Goal: Information Seeking & Learning: Learn about a topic

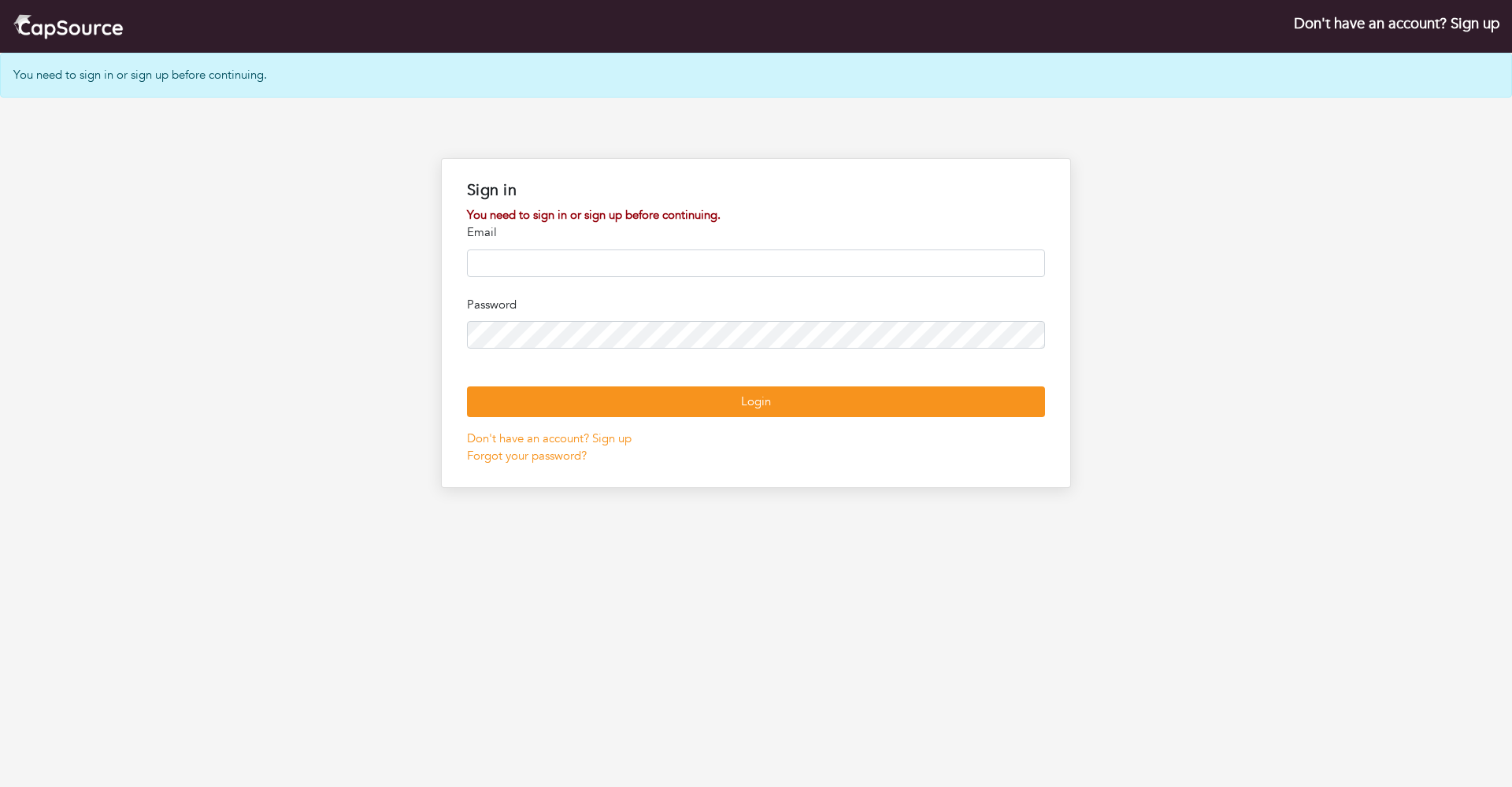
click at [783, 276] on form "You need to sign in or sign up before continuing. Email Password Login Don't ha…" at bounding box center [756, 336] width 578 height 259
click at [784, 262] on input "email" at bounding box center [756, 263] width 578 height 28
type input "**********"
click at [677, 465] on form "**********" at bounding box center [756, 336] width 578 height 259
click at [677, 417] on button "Login" at bounding box center [756, 401] width 578 height 30
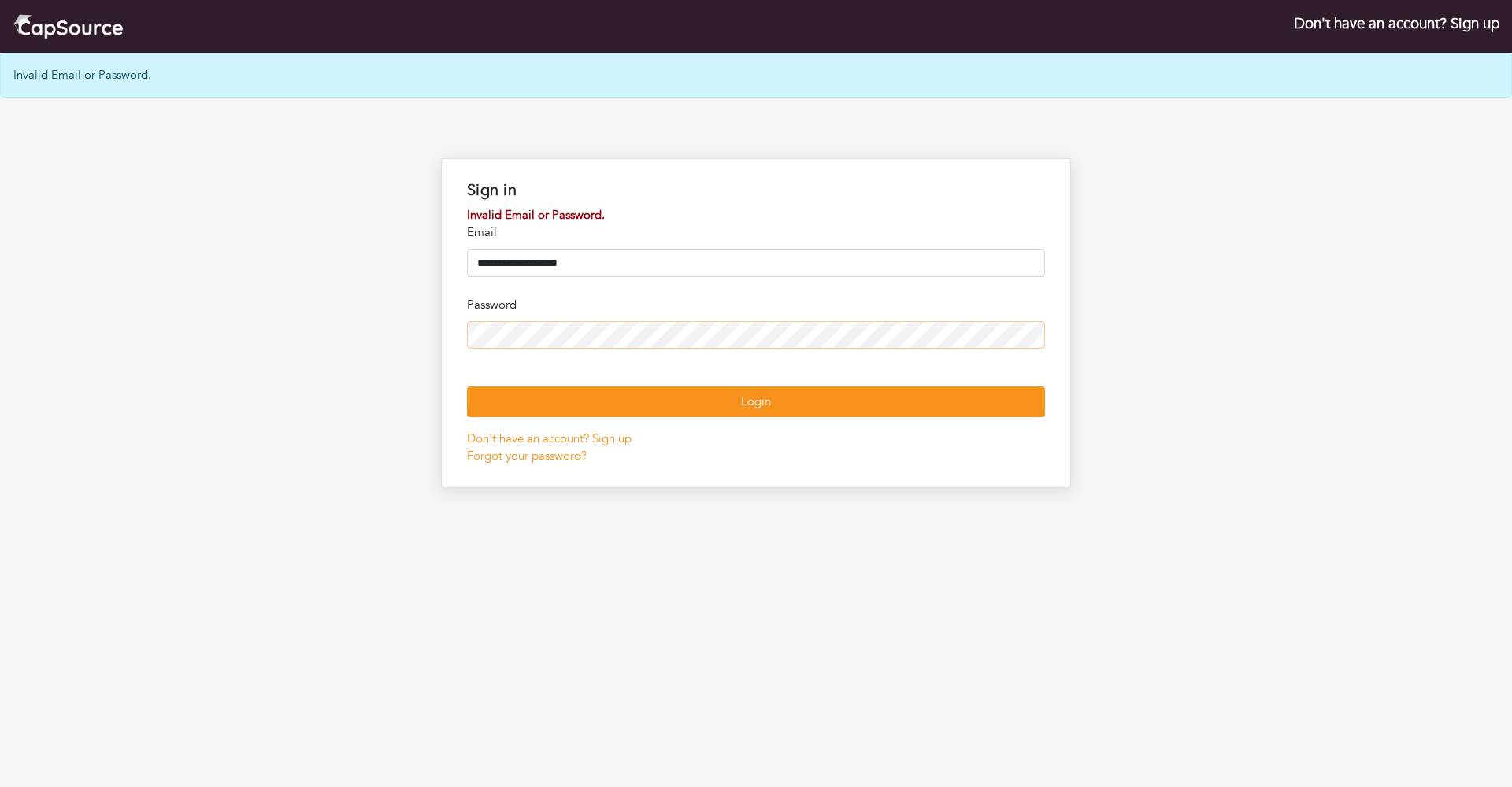
click at [756, 417] on button "Login" at bounding box center [756, 401] width 578 height 30
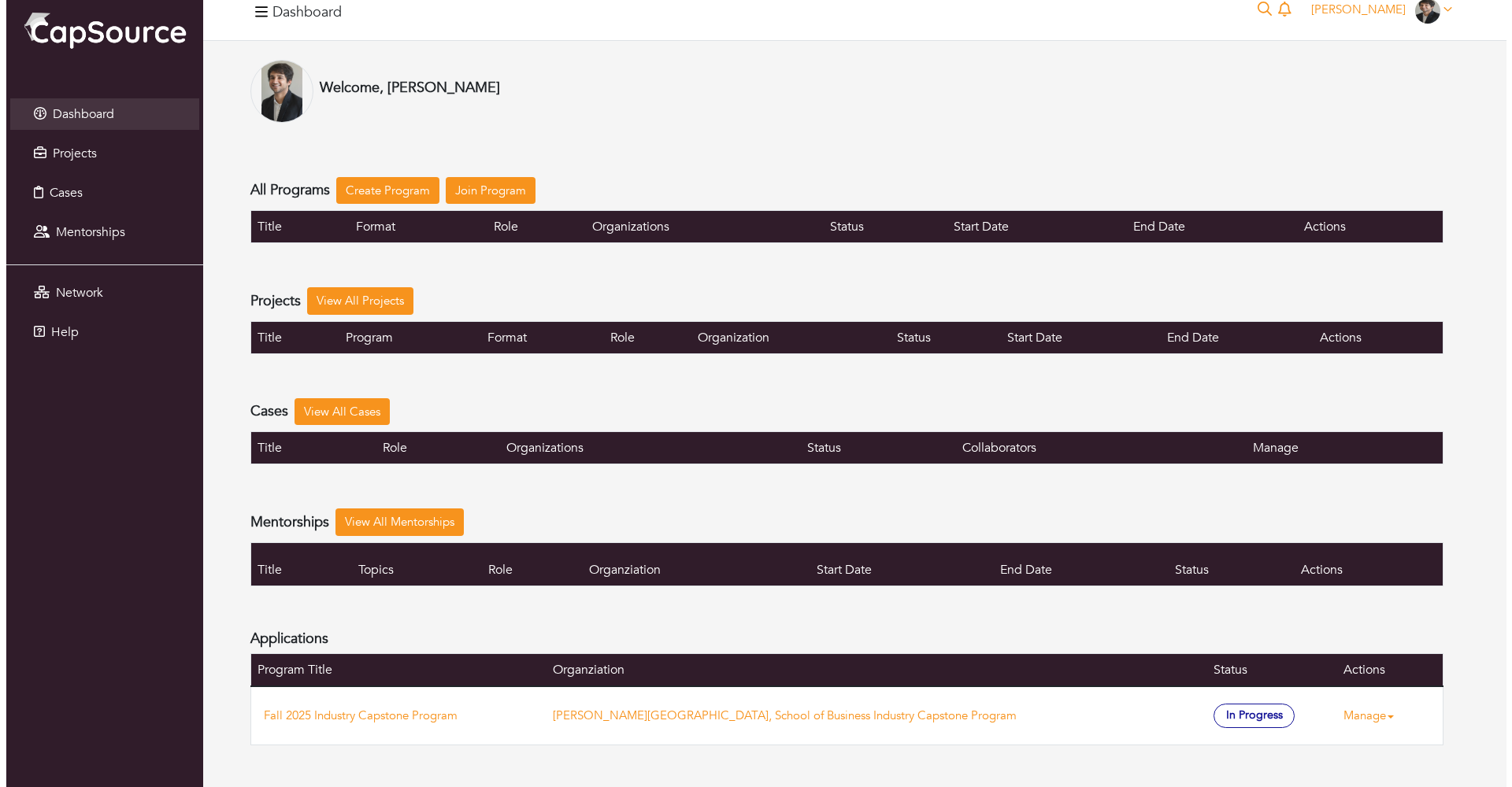
scroll to position [17, 0]
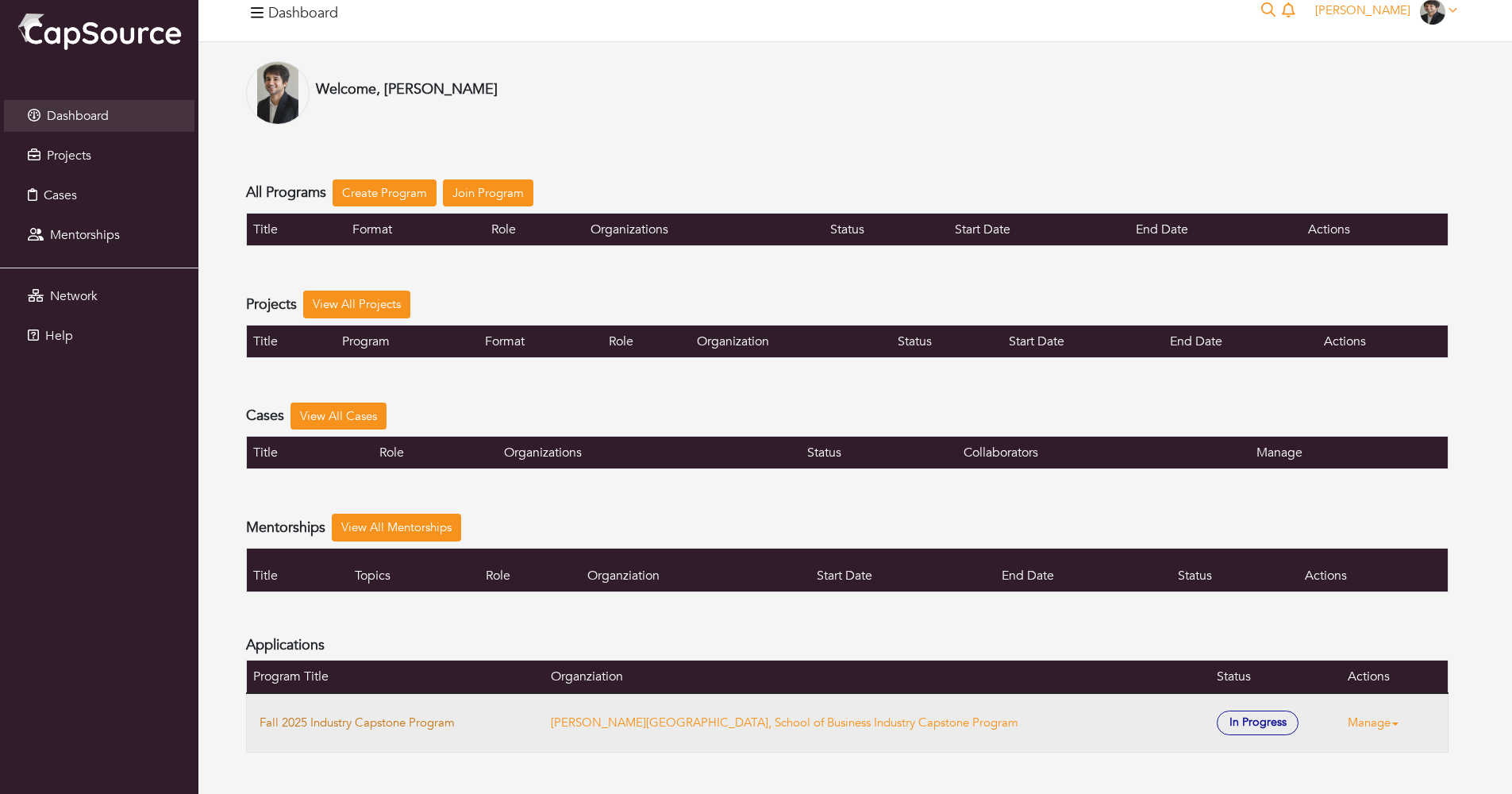
click at [414, 723] on link "Fall 2025 Industry Capstone Program" at bounding box center [357, 723] width 196 height 16
click at [1217, 716] on span "In Progress" at bounding box center [1258, 723] width 82 height 25
click at [1348, 724] on link "Manage" at bounding box center [1379, 723] width 64 height 31
click at [1371, 628] on link "View Application" at bounding box center [1409, 639] width 141 height 25
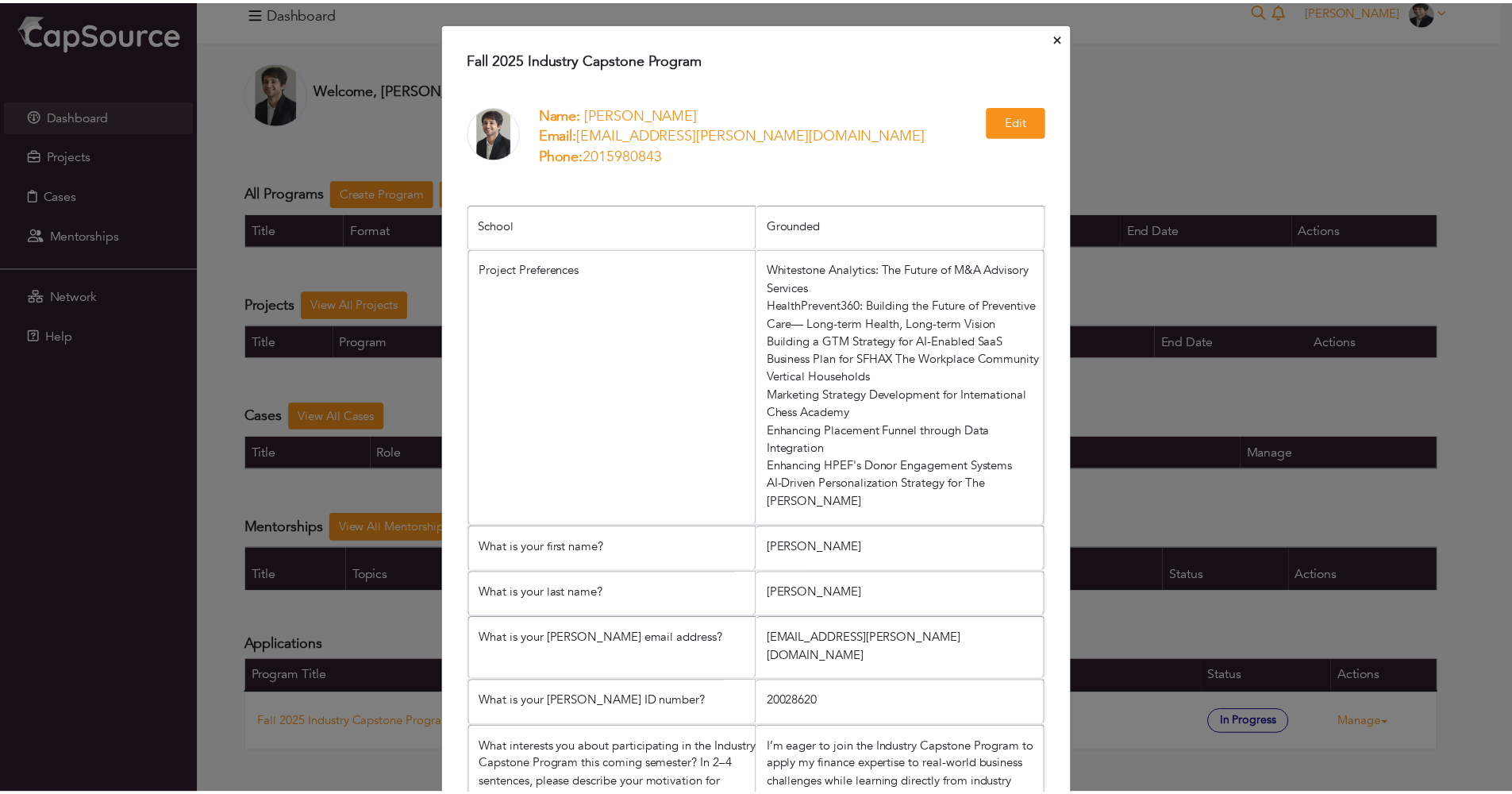
scroll to position [0, 0]
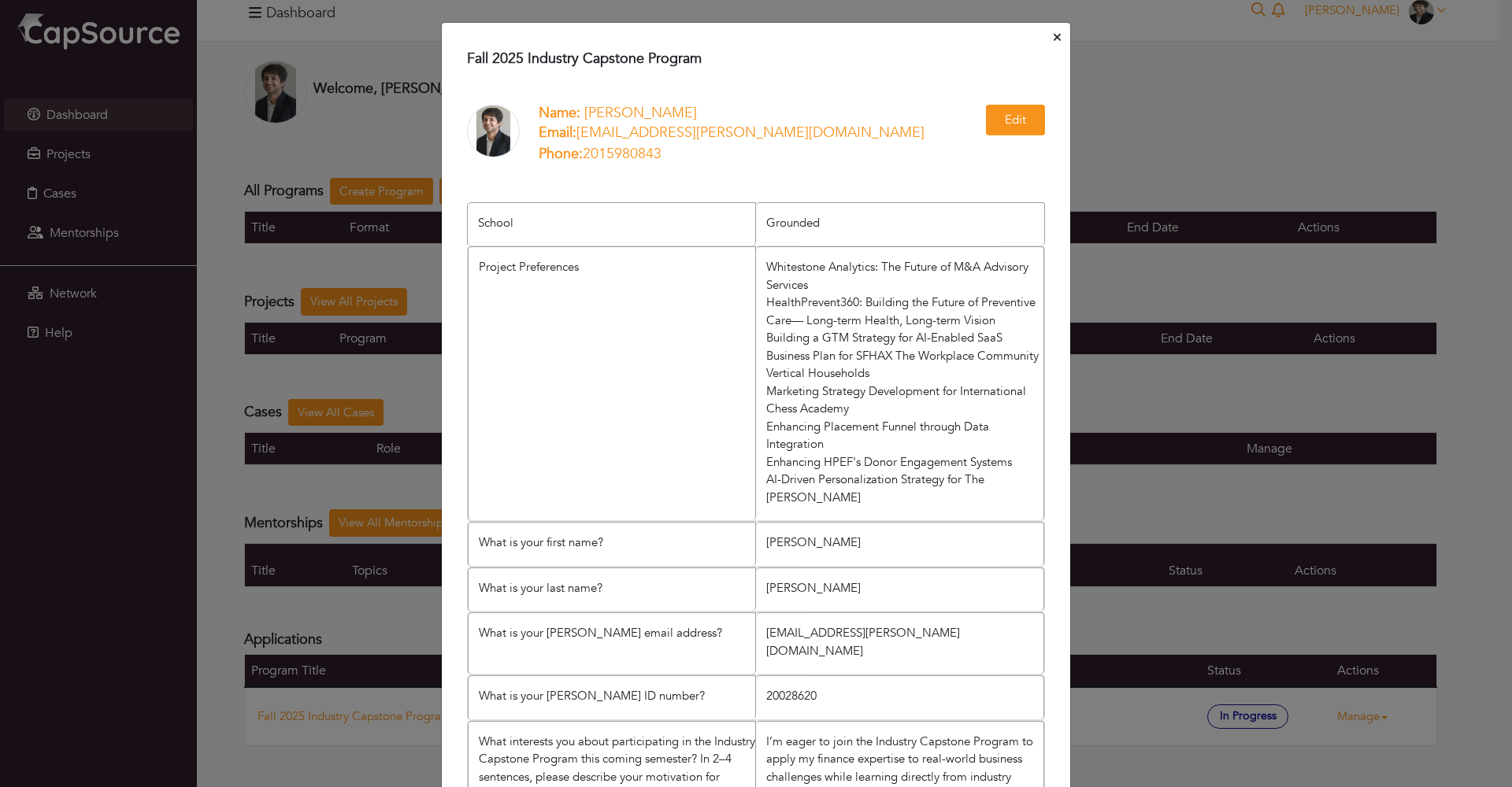
click at [1025, 58] on h4 "Fall 2025 Industry Capstone Program" at bounding box center [756, 59] width 578 height 17
click at [1054, 42] on icon "Close" at bounding box center [1058, 37] width 7 height 12
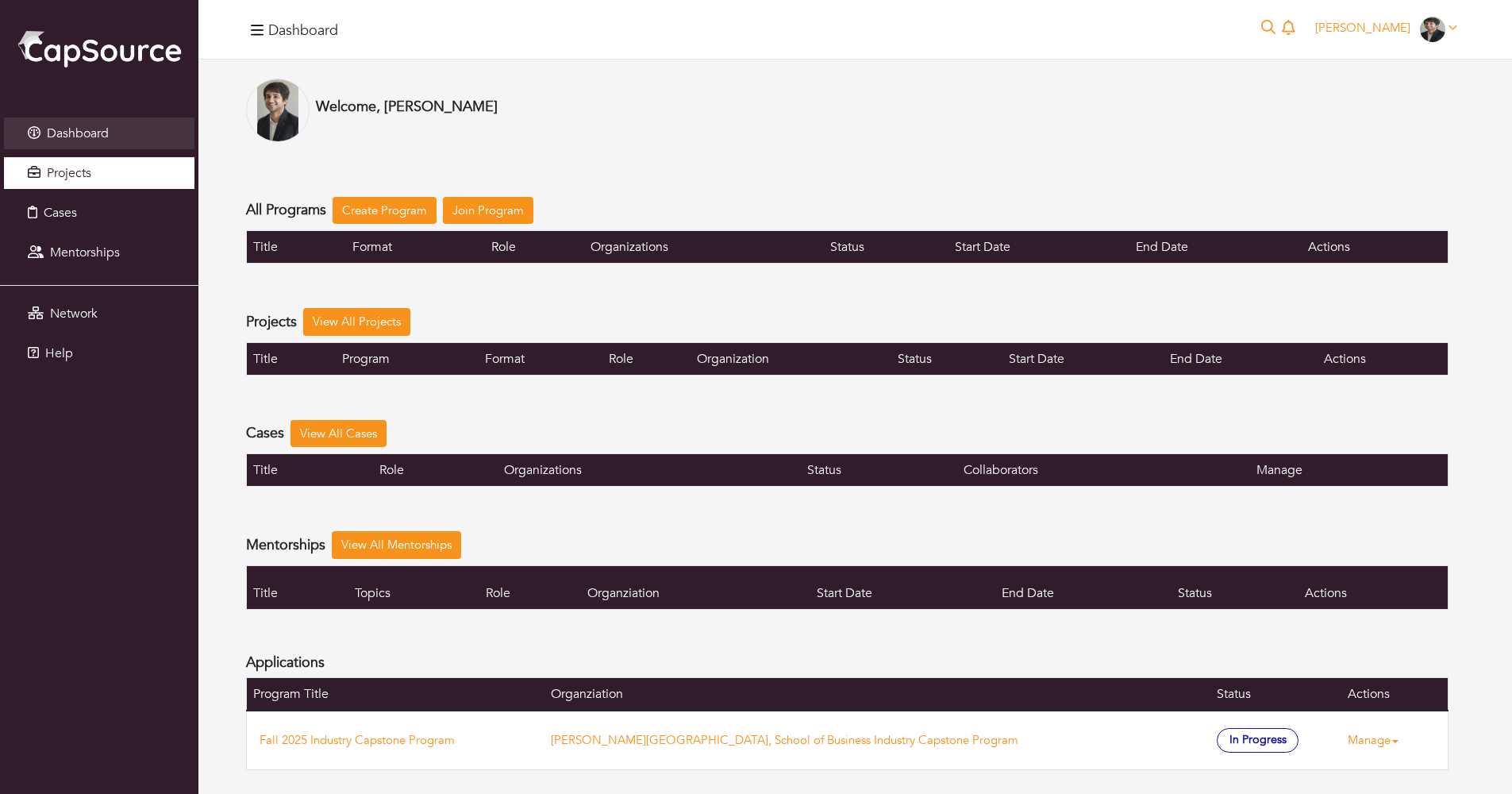
click at [73, 189] on link "Projects" at bounding box center [99, 173] width 191 height 32
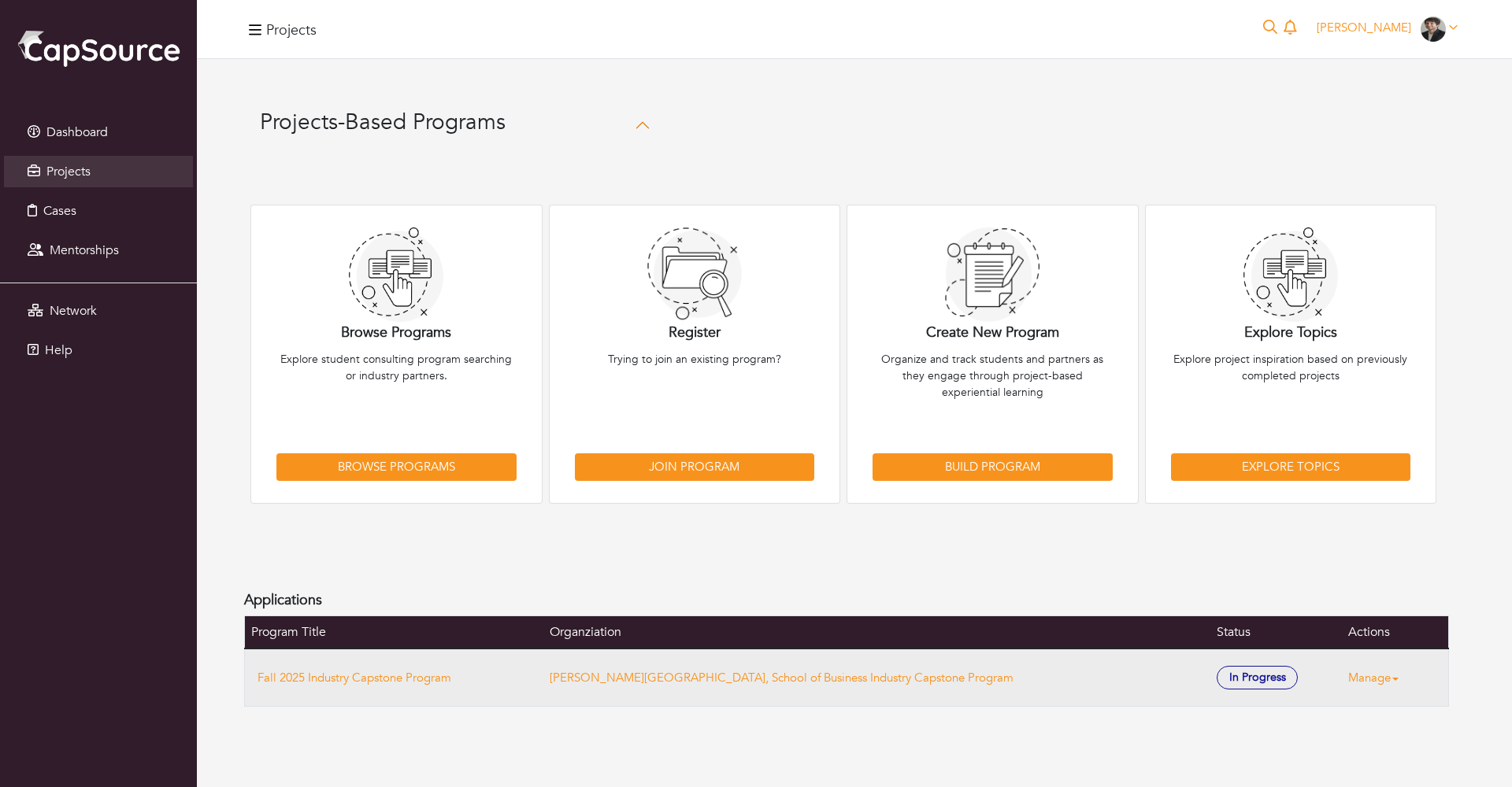
click at [395, 666] on td "Fall 2025 Industry Capstone Program" at bounding box center [394, 678] width 299 height 58
click at [395, 671] on link "Fall 2025 Industry Capstone Program" at bounding box center [354, 678] width 194 height 16
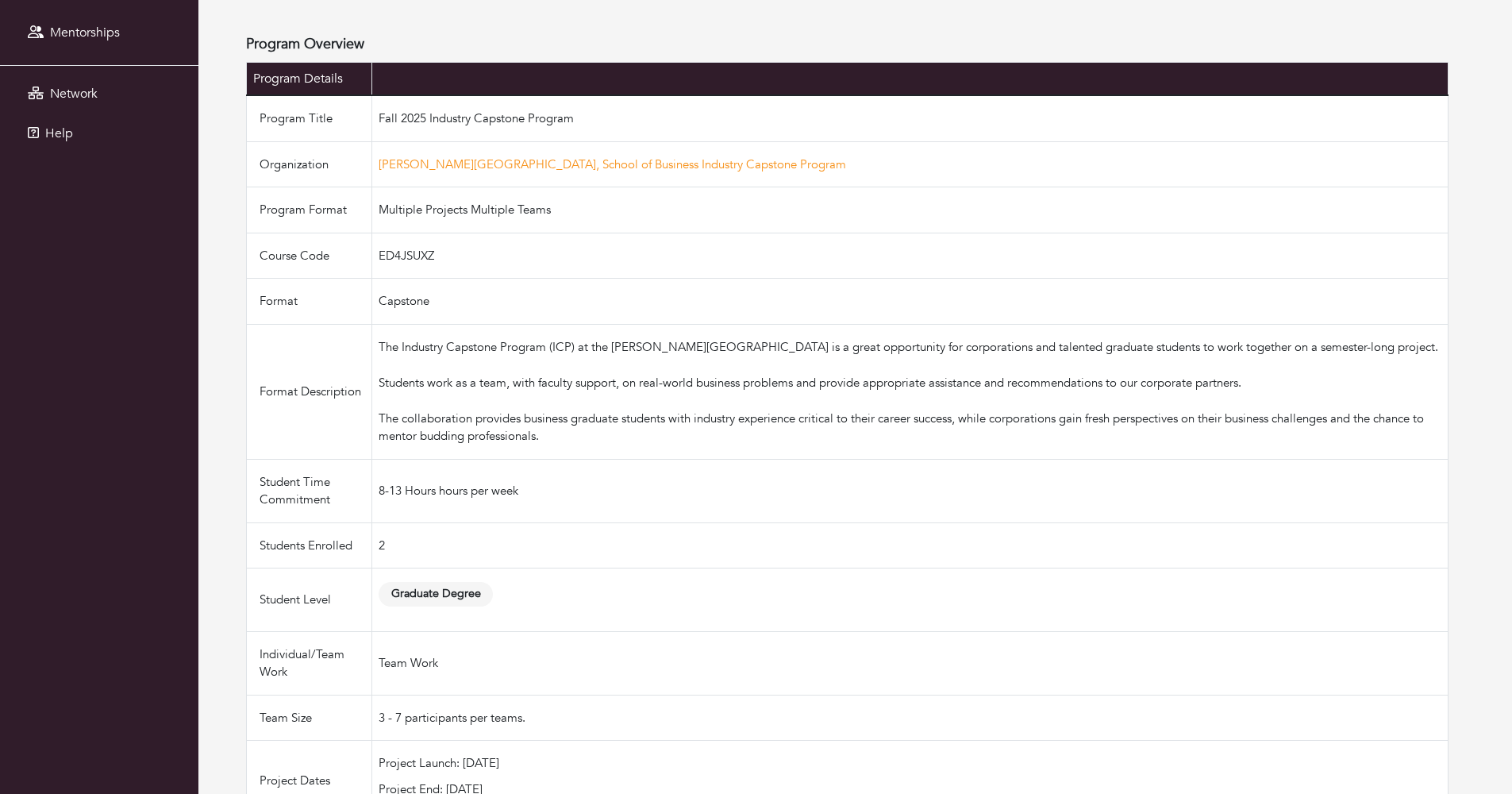
scroll to position [88, 0]
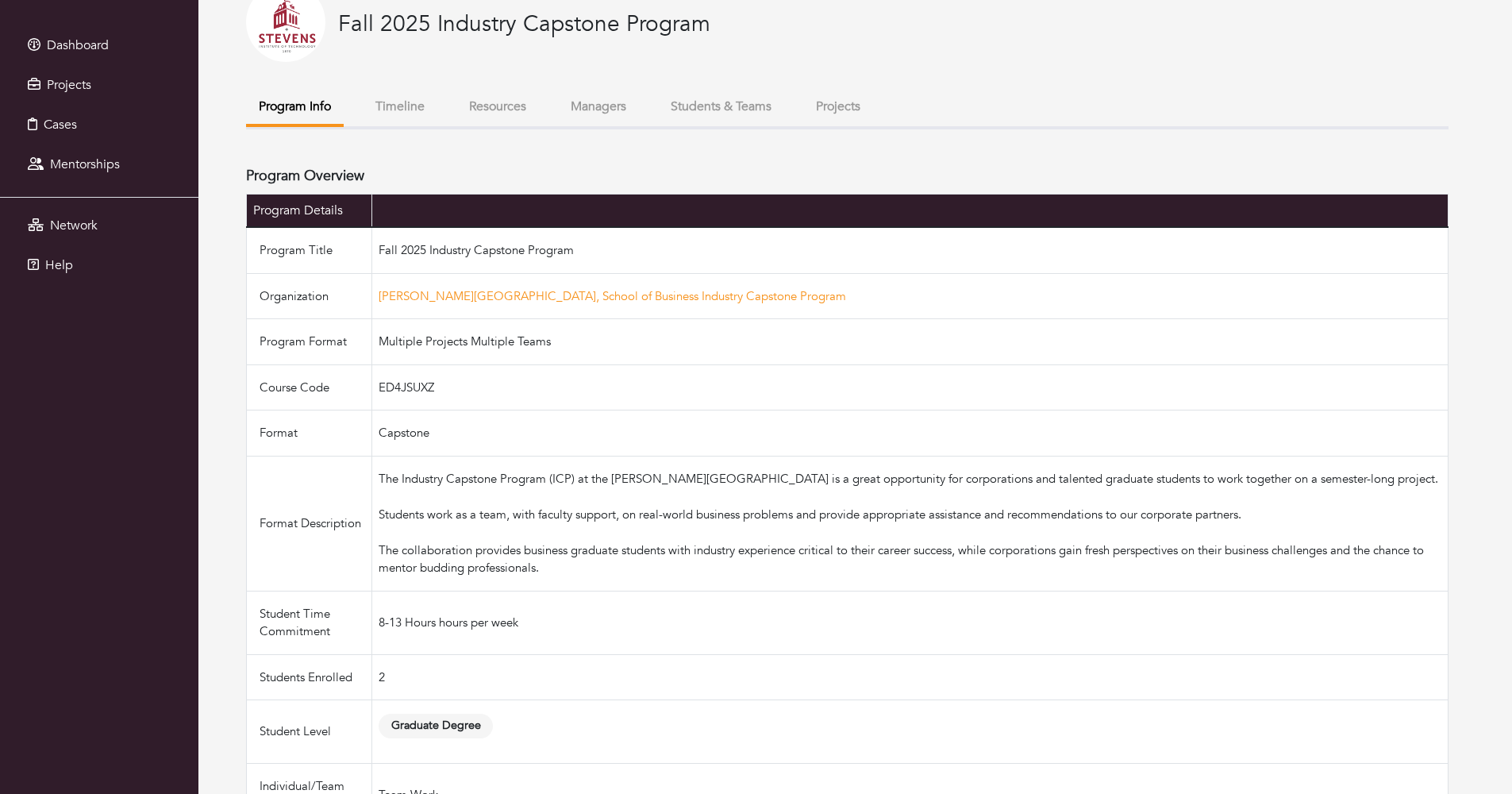
click at [873, 98] on button "Projects" at bounding box center [838, 107] width 70 height 34
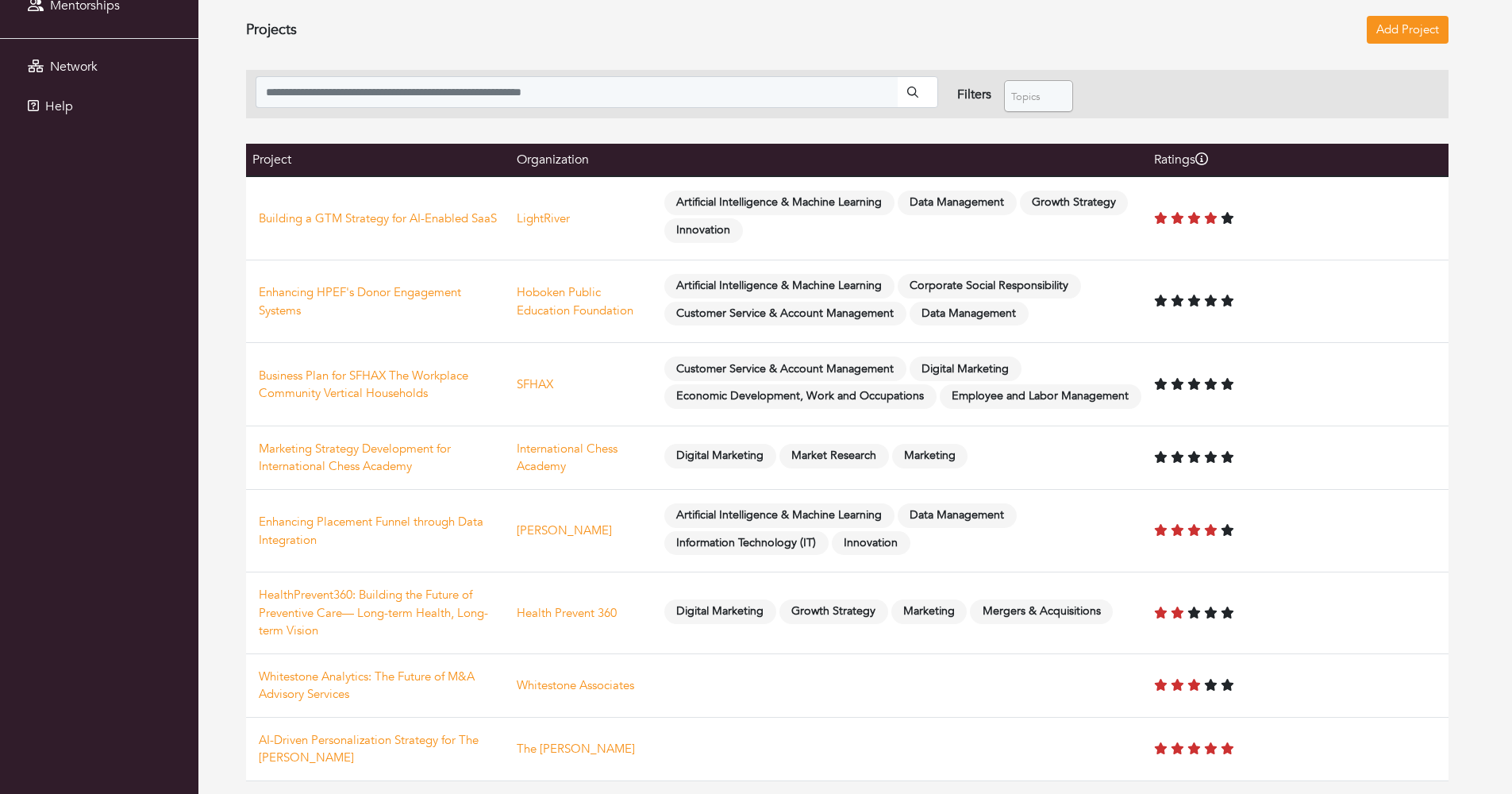
scroll to position [271, 0]
click at [1202, 152] on icon "Tooltip on top" at bounding box center [1202, 159] width 13 height 13
click at [1210, 144] on th "Ratings Tooltip on top" at bounding box center [1298, 160] width 301 height 32
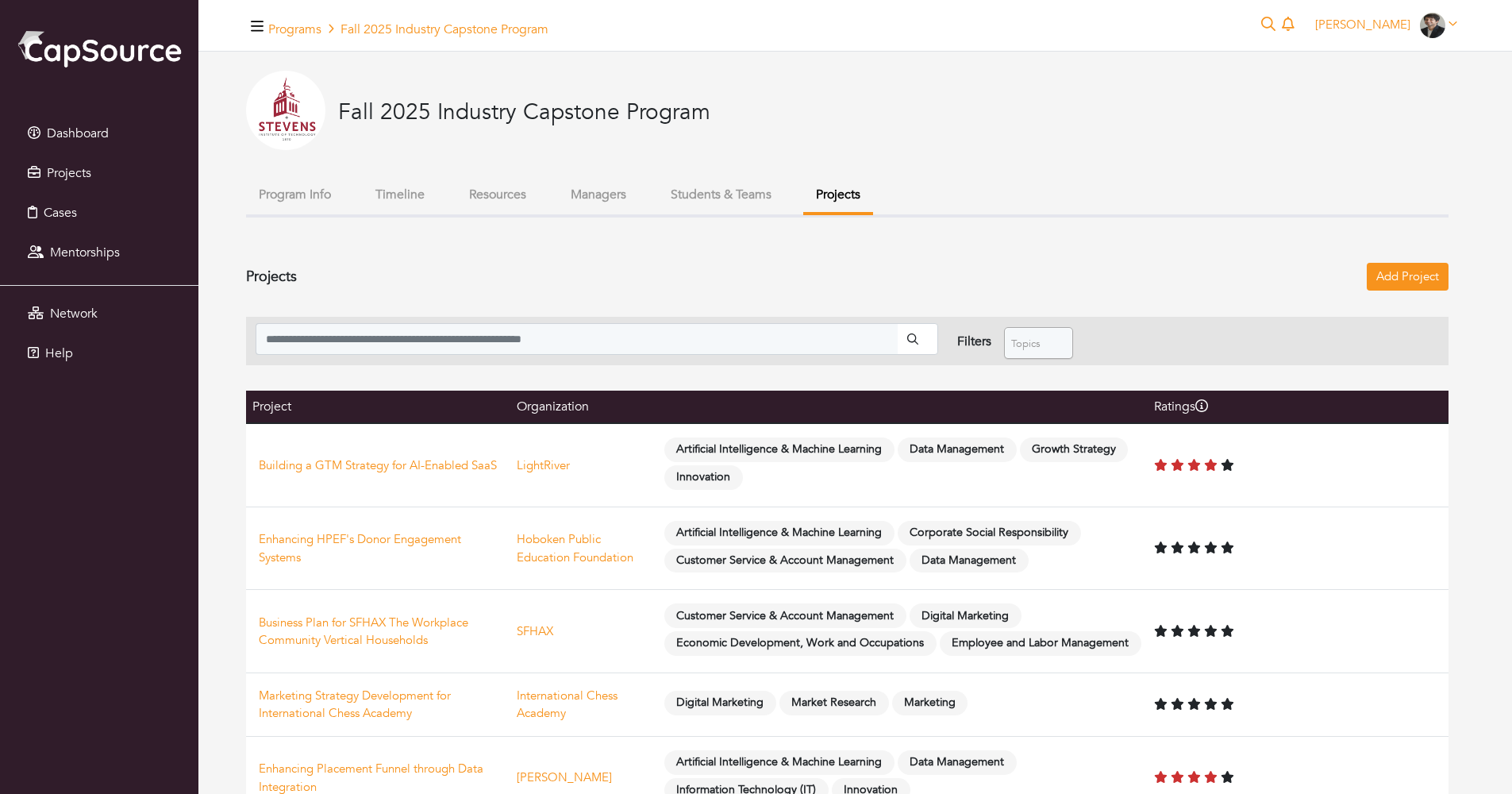
scroll to position [0, 0]
click at [1208, 400] on icon "Tooltip on top" at bounding box center [1202, 406] width 13 height 13
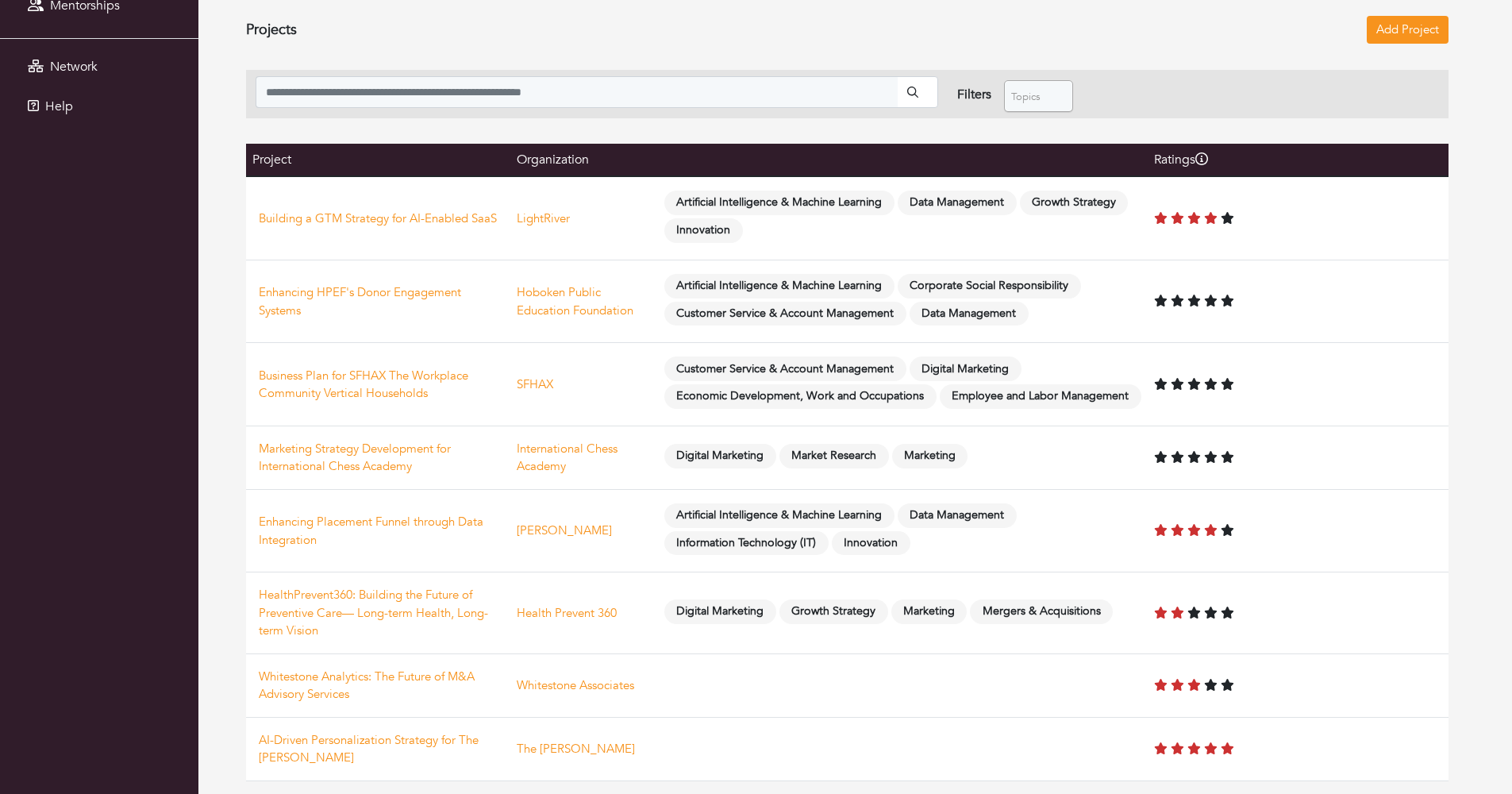
scroll to position [271, 0]
click at [411, 614] on link "HealthPrevent360: Building the Future of Preventive Care— Long-term Health, Lon…" at bounding box center [373, 613] width 229 height 52
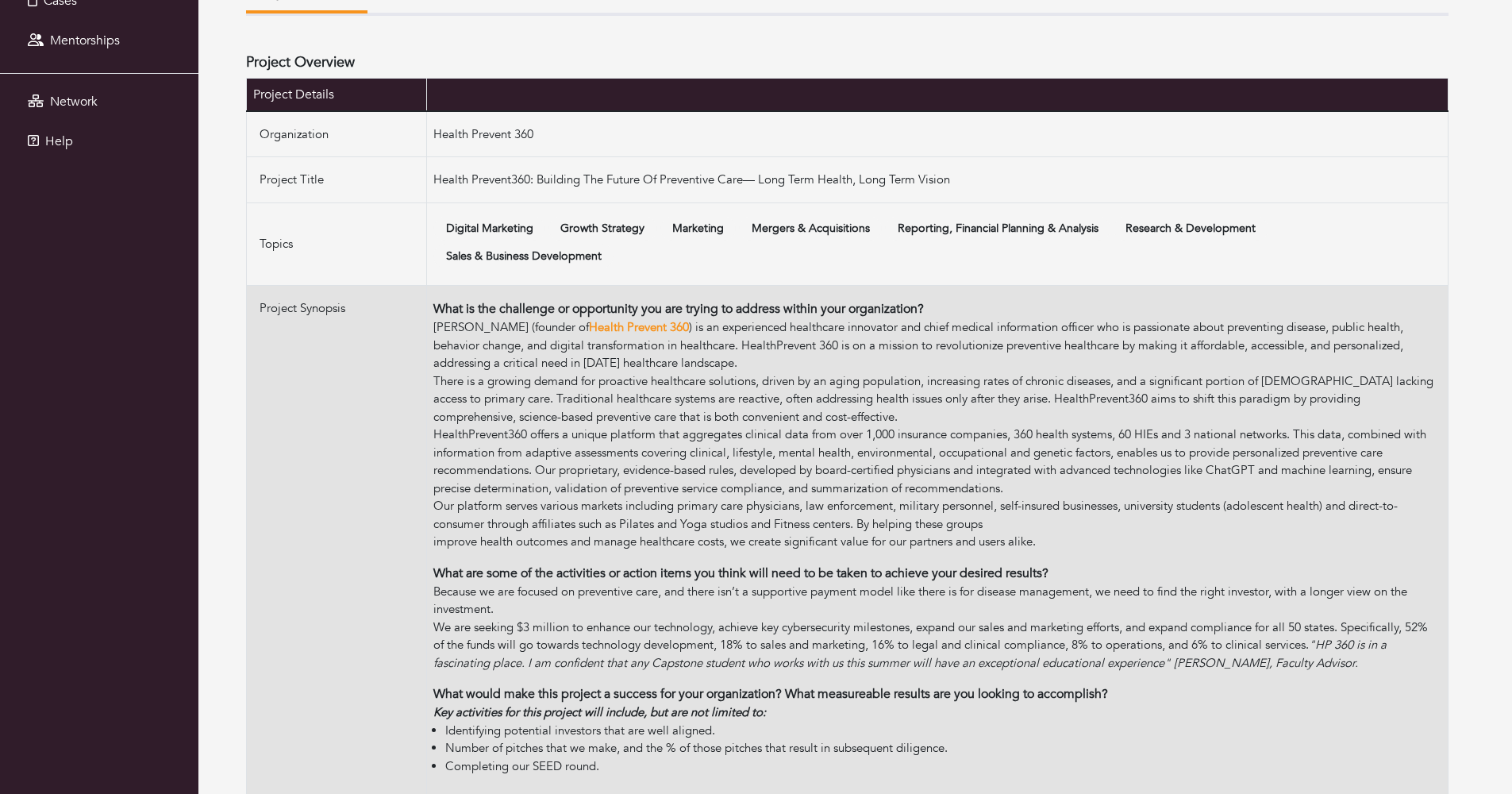
scroll to position [215, 0]
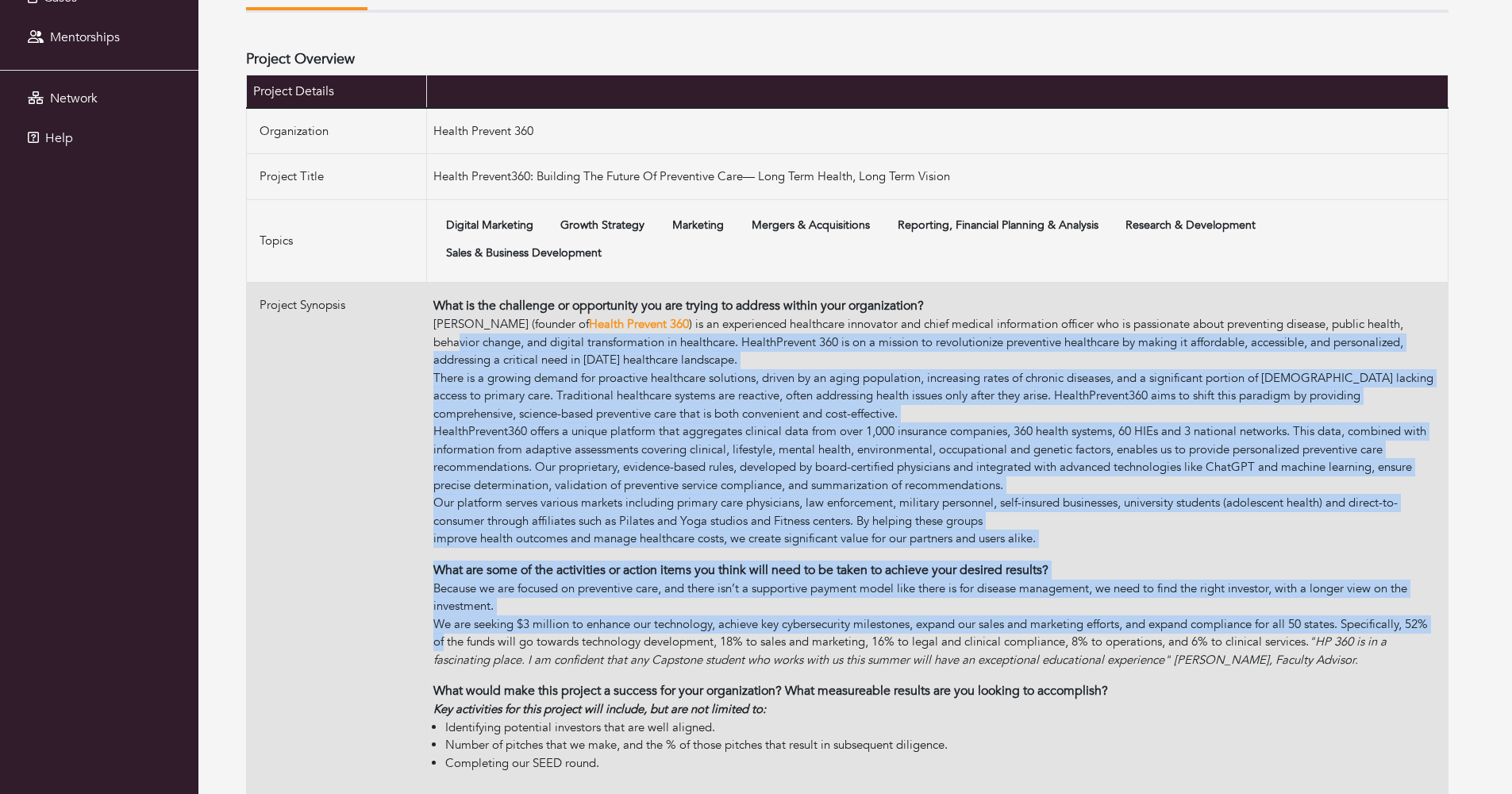
drag, startPoint x: 471, startPoint y: 639, endPoint x: 460, endPoint y: 350, distance: 289.2
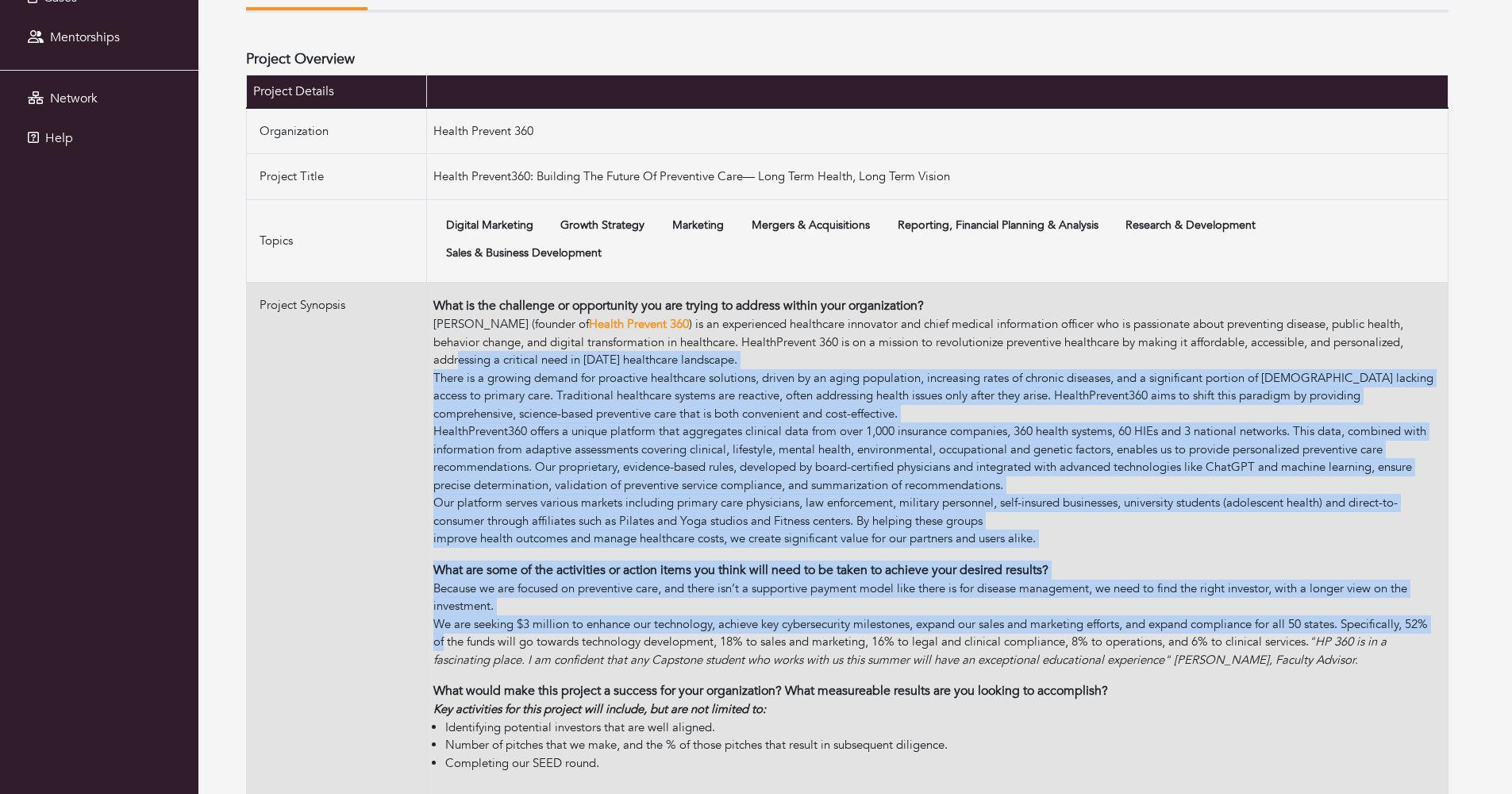
click at [460, 350] on td "What is the challenge or opportunity you are trying to address within your orga…" at bounding box center [938, 541] width 1022 height 517
click at [460, 350] on div "[PERSON_NAME] (founder of Health Prevent 360 ) is an experienced healthcare inn…" at bounding box center [938, 342] width 1009 height 54
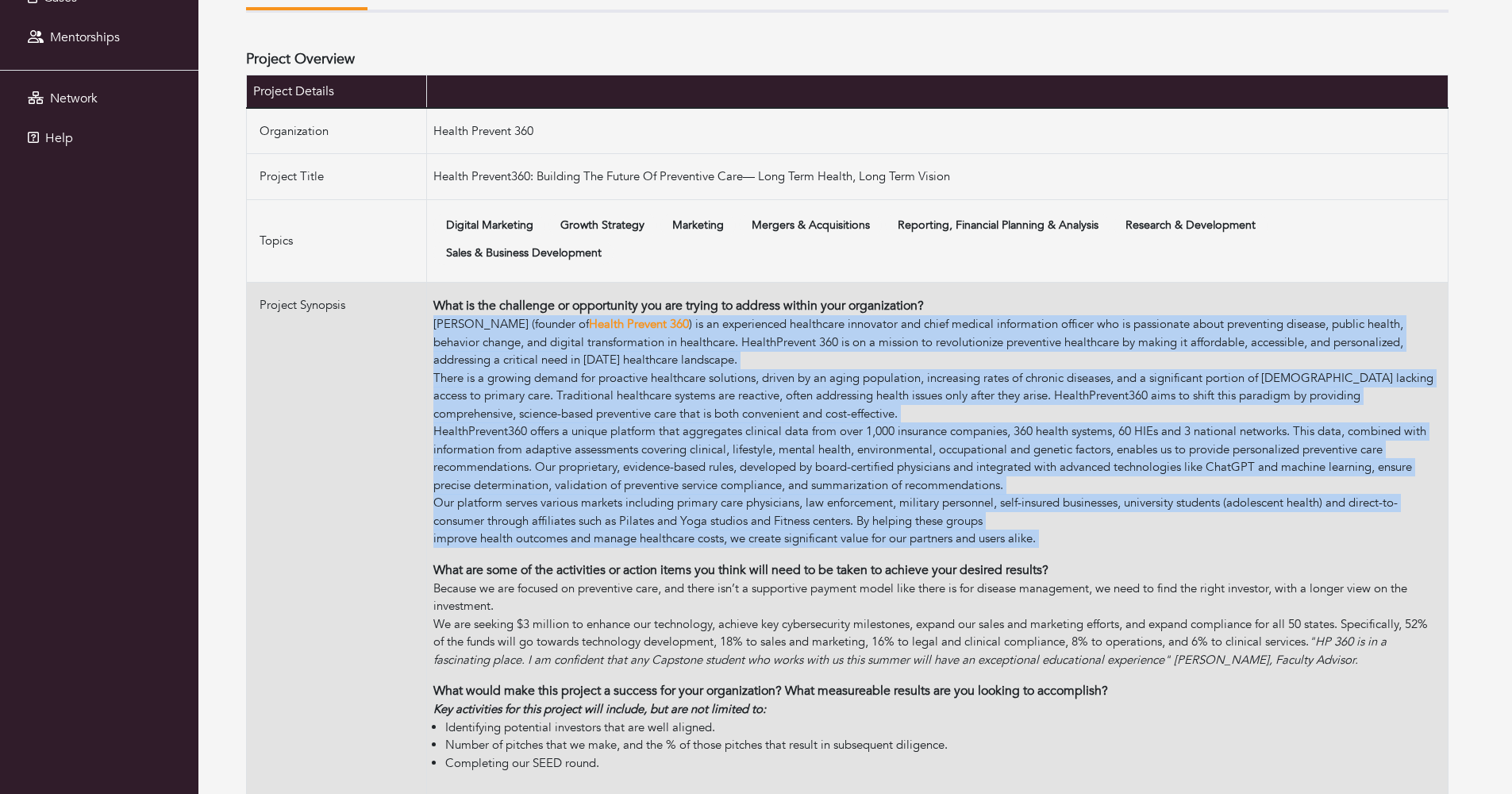
drag, startPoint x: 429, startPoint y: 317, endPoint x: 434, endPoint y: 570, distance: 253.0
click at [434, 570] on td "What is the challenge or opportunity you are trying to address within your orga…" at bounding box center [938, 541] width 1022 height 517
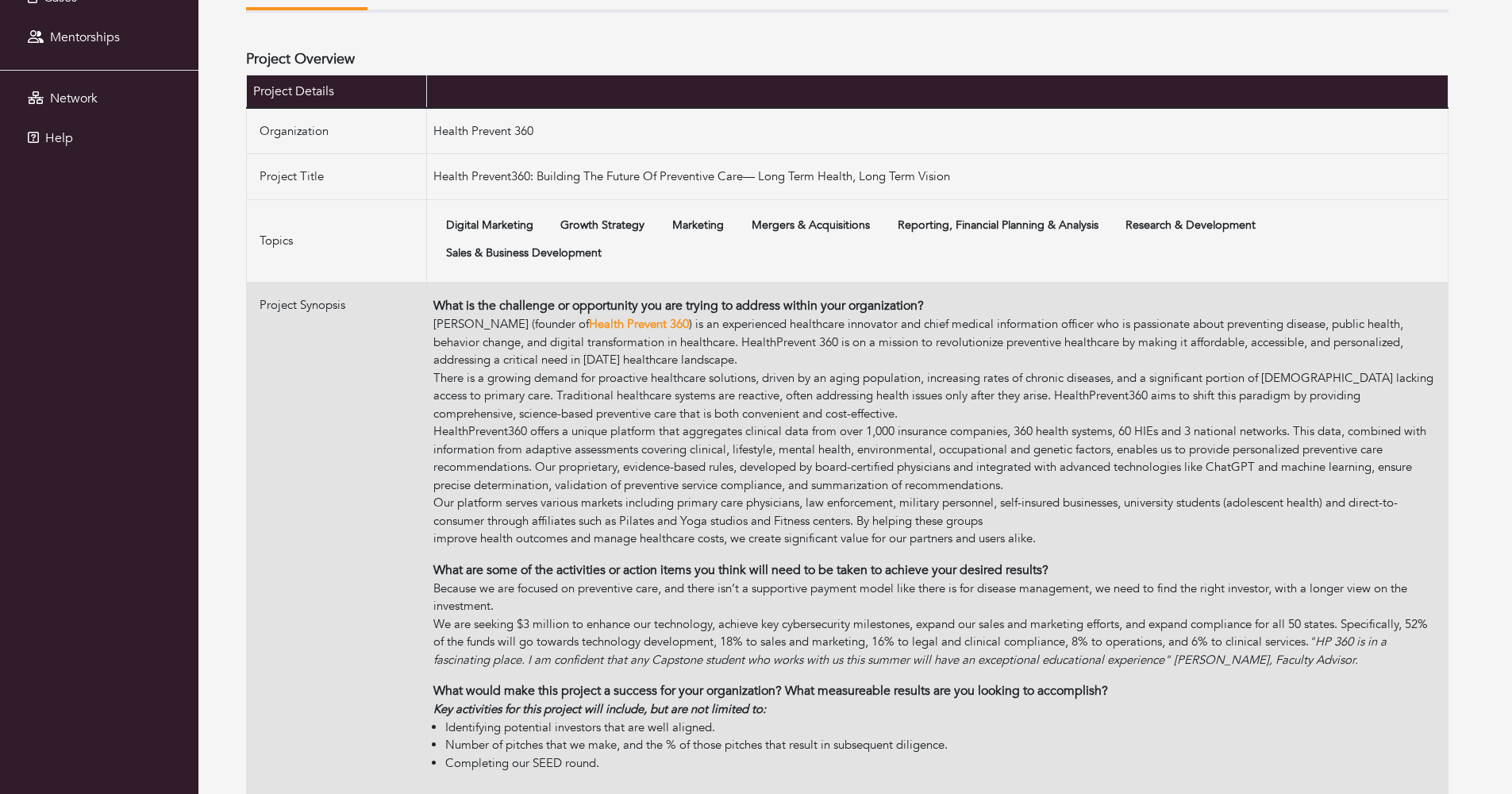
click at [434, 570] on p "What are some of the activities or action items you think will need to be taken…" at bounding box center [938, 570] width 1009 height 19
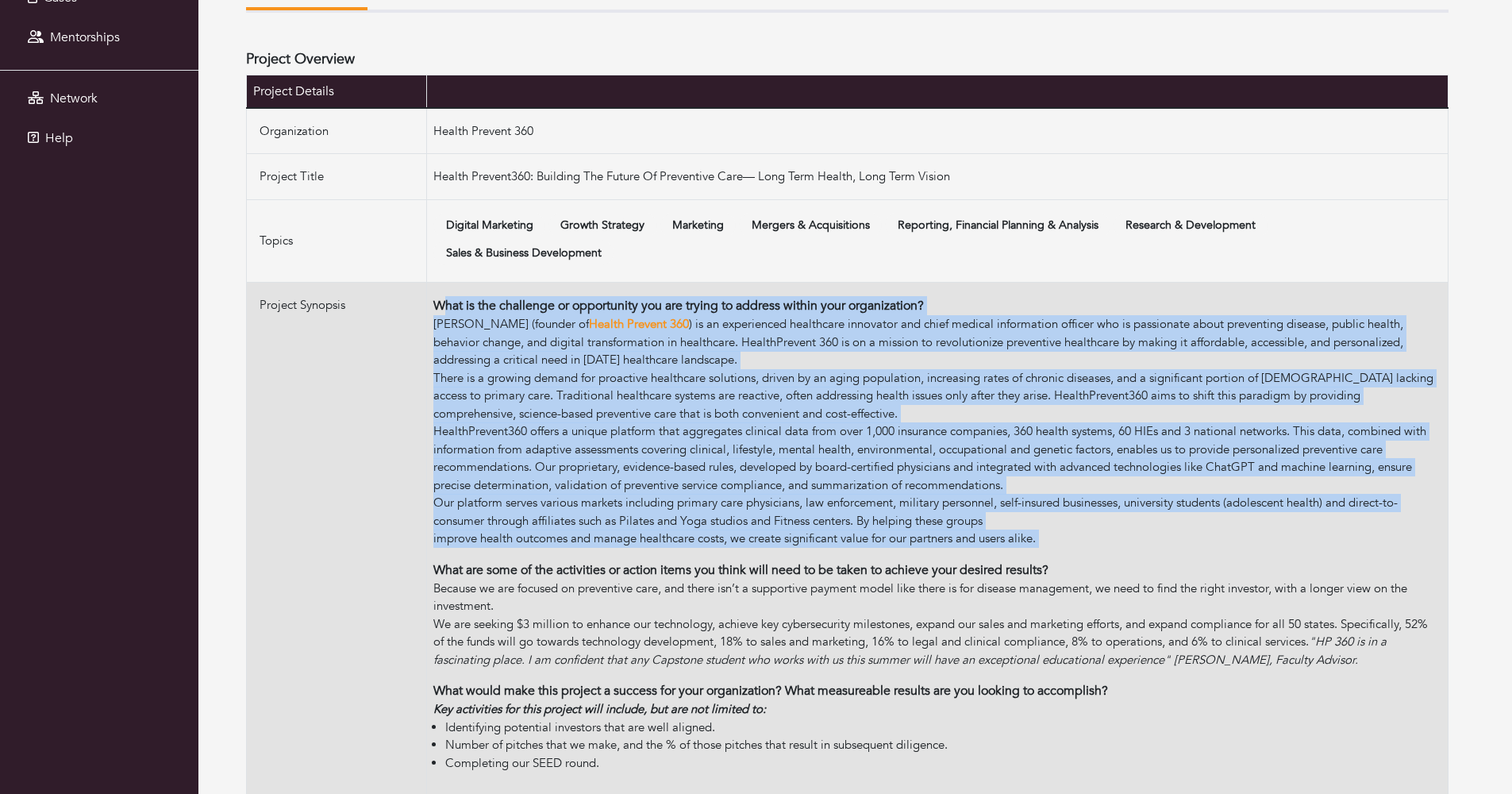
drag, startPoint x: 434, startPoint y: 572, endPoint x: 442, endPoint y: 308, distance: 264.1
click at [442, 308] on td "What is the challenge or opportunity you are trying to address within your orga…" at bounding box center [938, 541] width 1022 height 517
click at [442, 308] on p "What is the challenge or opportunity you are trying to address within your orga…" at bounding box center [938, 305] width 1009 height 19
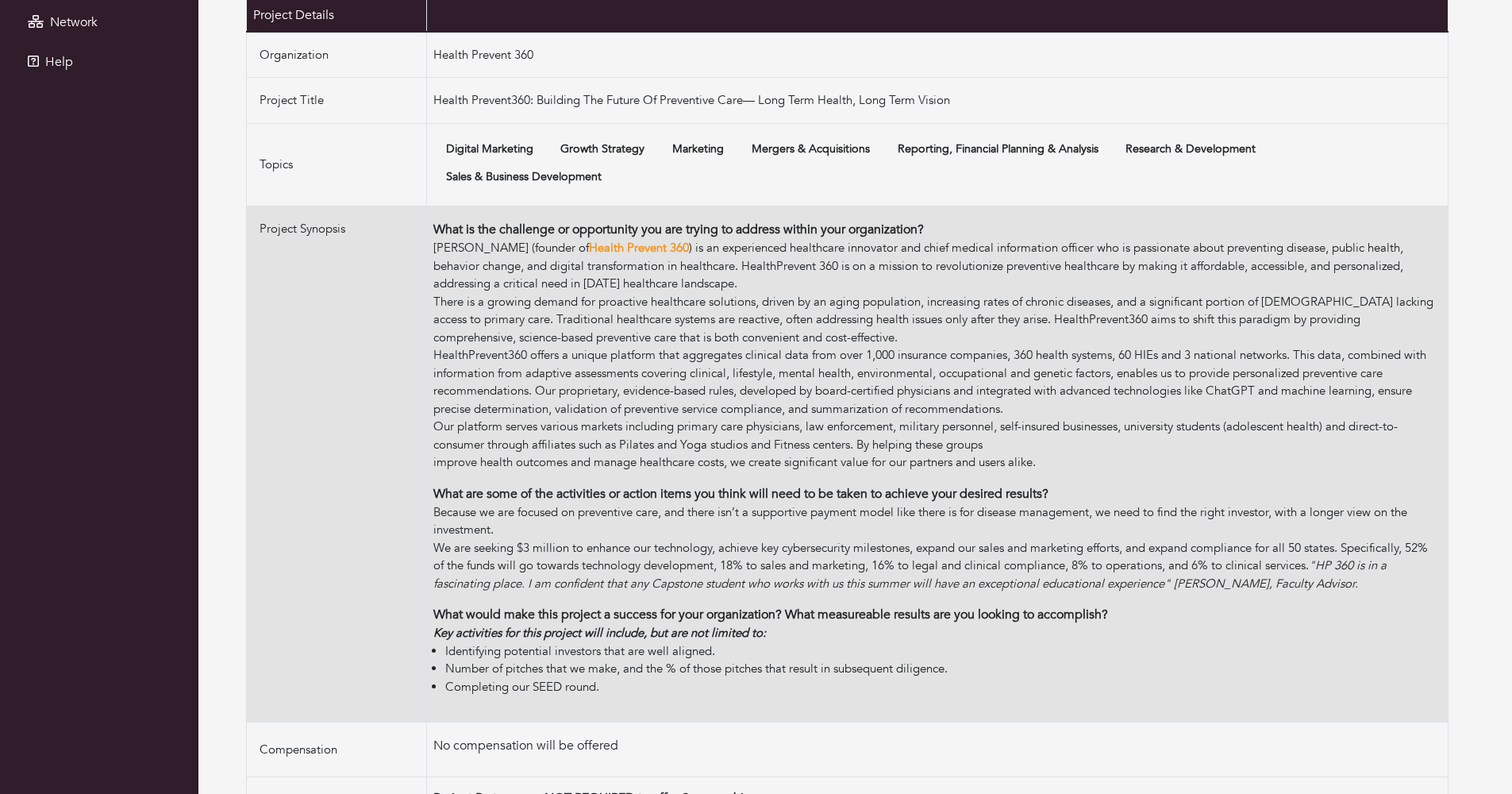
scroll to position [300, 0]
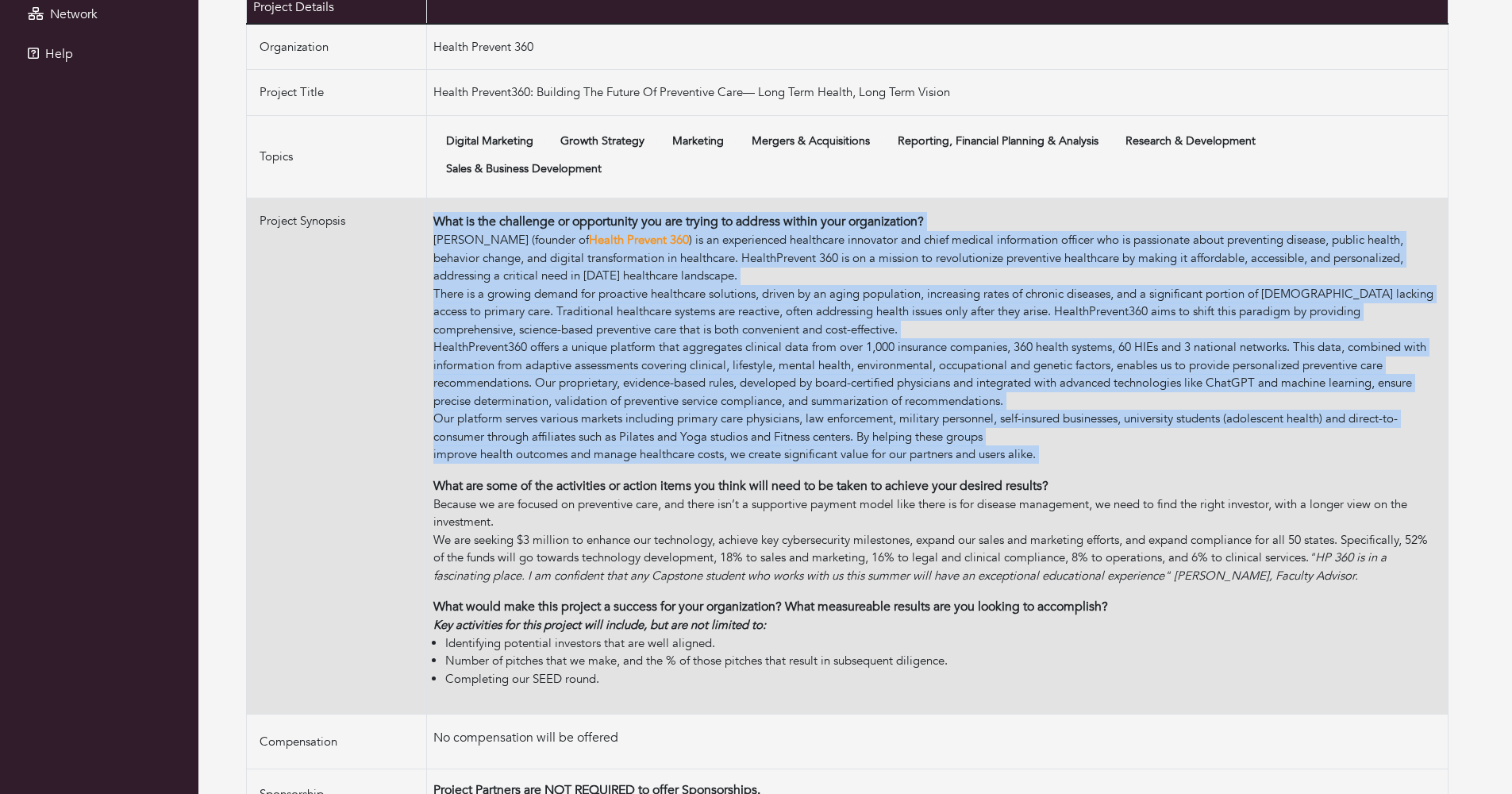
drag, startPoint x: 444, startPoint y: 460, endPoint x: 432, endPoint y: 206, distance: 254.3
click at [432, 206] on td "What is the challenge or opportunity you are trying to address within your orga…" at bounding box center [938, 456] width 1022 height 517
click at [432, 208] on td "What is the challenge or opportunity you are trying to address within your orga…" at bounding box center [938, 456] width 1022 height 517
drag, startPoint x: 432, startPoint y: 206, endPoint x: 441, endPoint y: 484, distance: 278.1
click at [441, 484] on td "What is the challenge or opportunity you are trying to address within your orga…" at bounding box center [938, 456] width 1022 height 517
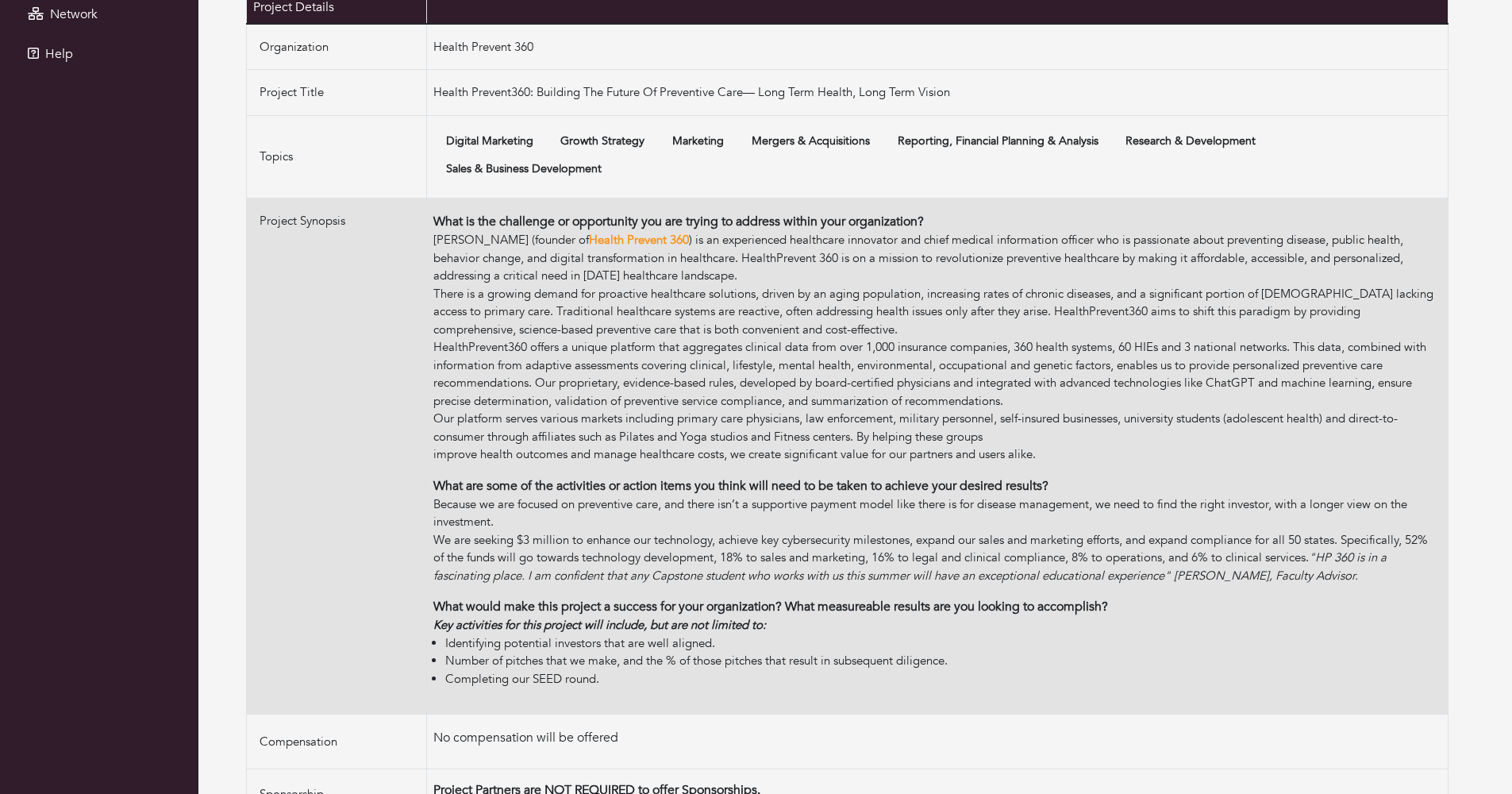
click at [442, 484] on p "What are some of the activities or action items you think will need to be taken…" at bounding box center [938, 486] width 1009 height 19
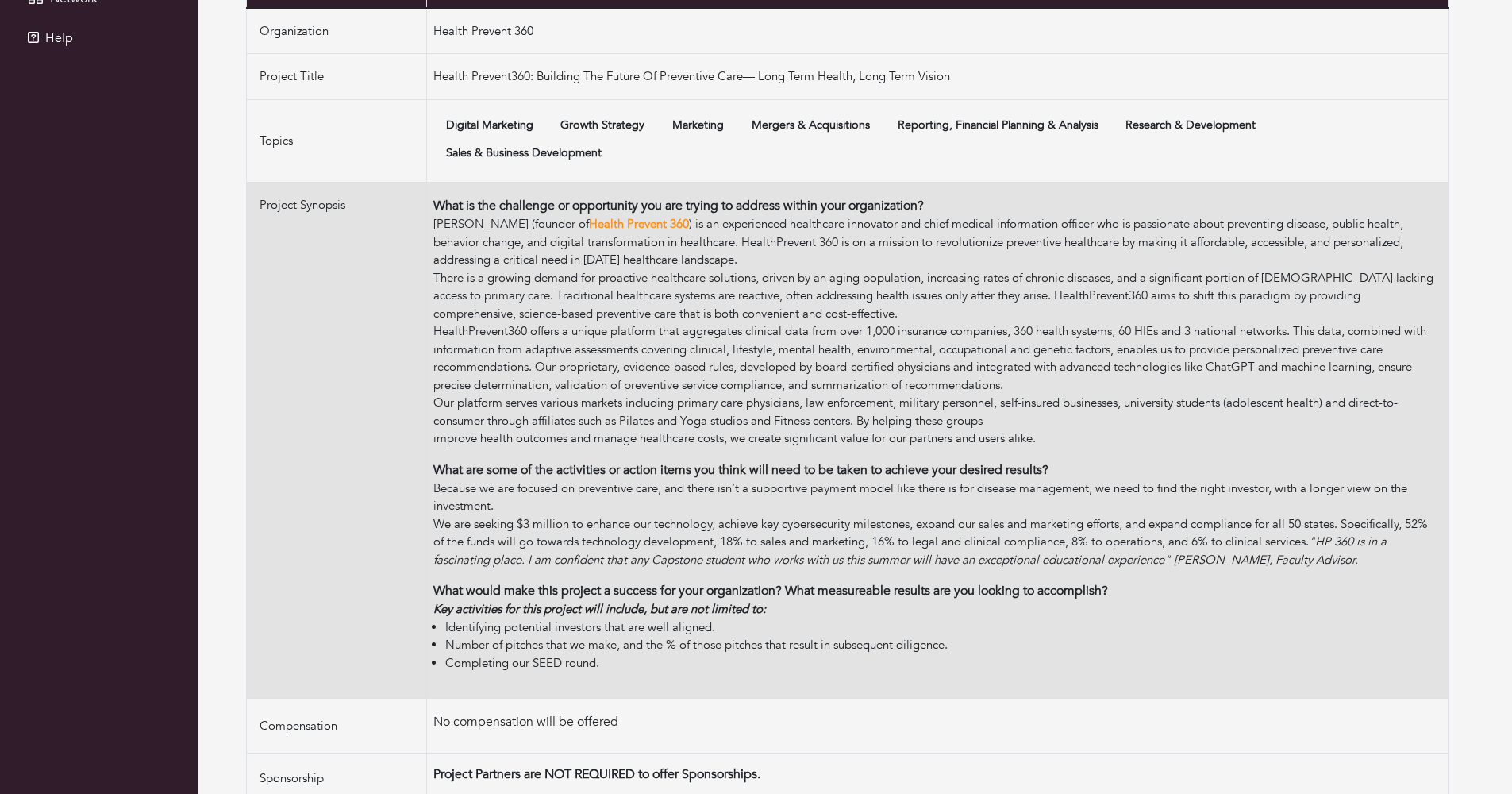
scroll to position [323, 0]
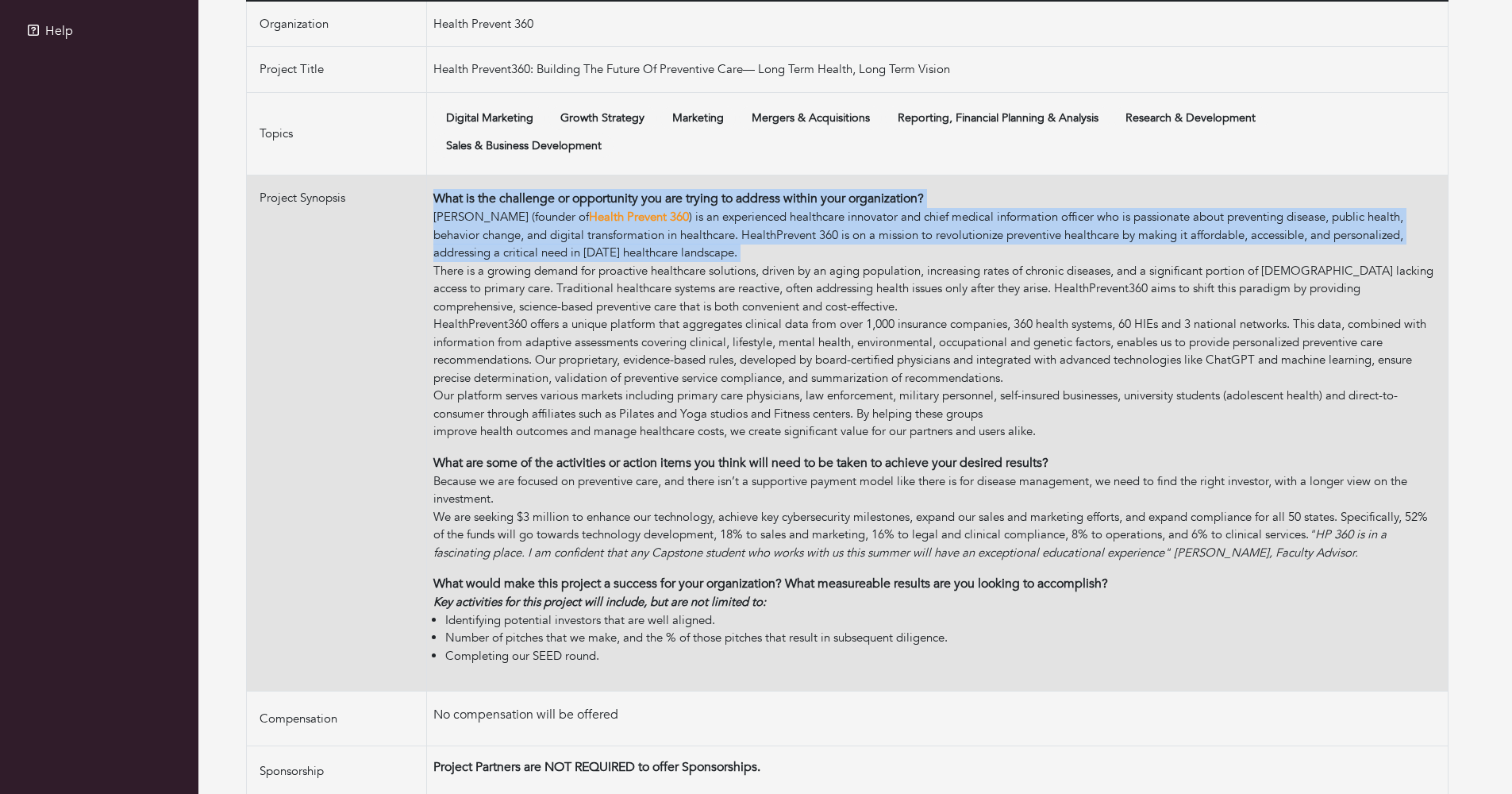
drag, startPoint x: 422, startPoint y: 439, endPoint x: 433, endPoint y: 263, distance: 176.3
click at [433, 263] on tr "Project Synopsis What is the challenge or opportunity you are trying to address…" at bounding box center [847, 433] width 1201 height 517
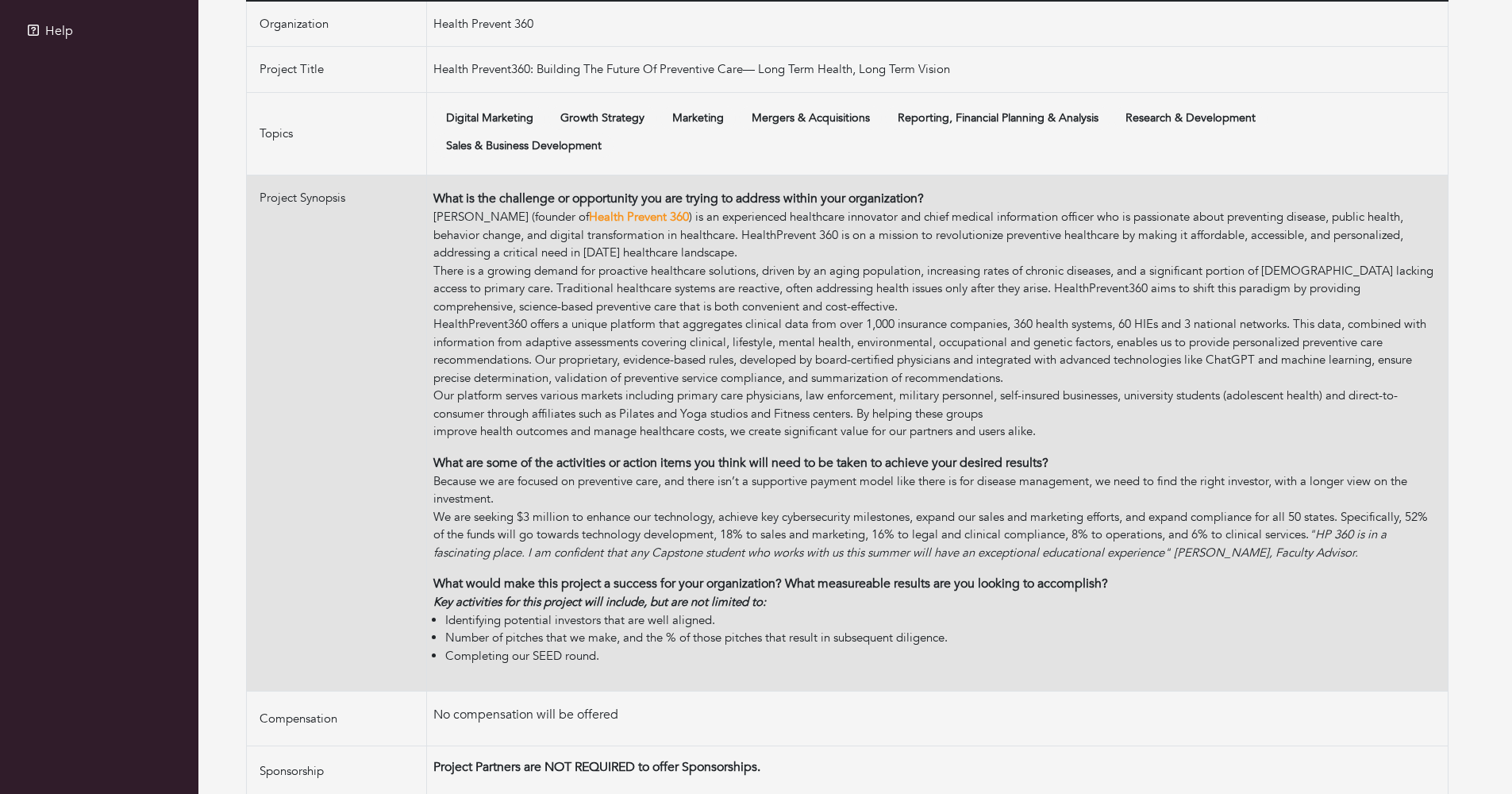
click at [433, 263] on td "What is the challenge or opportunity you are trying to address within your orga…" at bounding box center [938, 433] width 1022 height 517
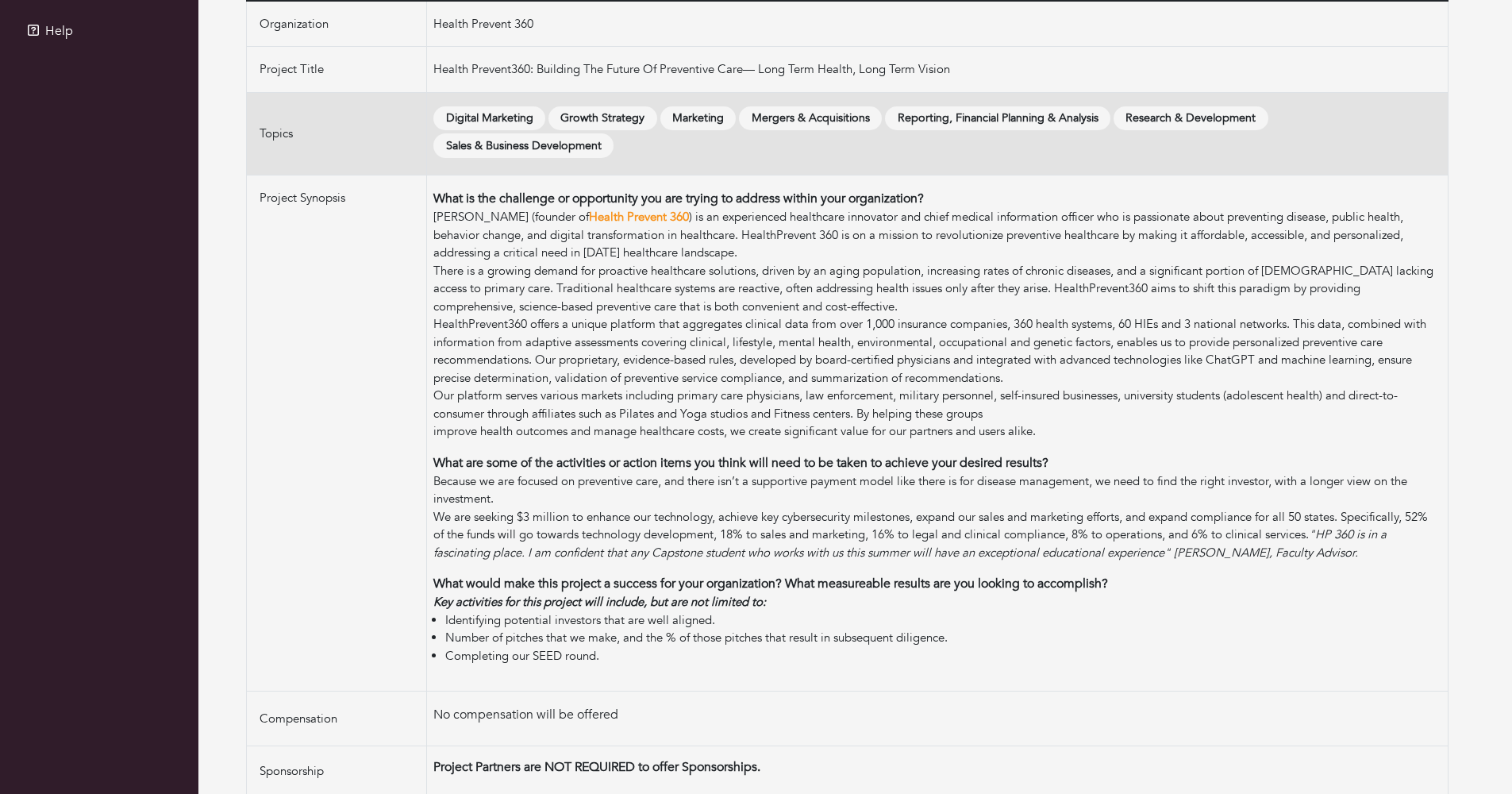
drag, startPoint x: 456, startPoint y: 450, endPoint x: 445, endPoint y: 160, distance: 290.2
click at [445, 160] on tbody "Organization Health Prevent 360 Project Title Health Prevent360: Building The F…" at bounding box center [847, 444] width 1201 height 887
click at [445, 160] on td "Digital Marketing Growth Strategy Marketing Mergers & Acquisitions Reporting, F…" at bounding box center [938, 134] width 1022 height 83
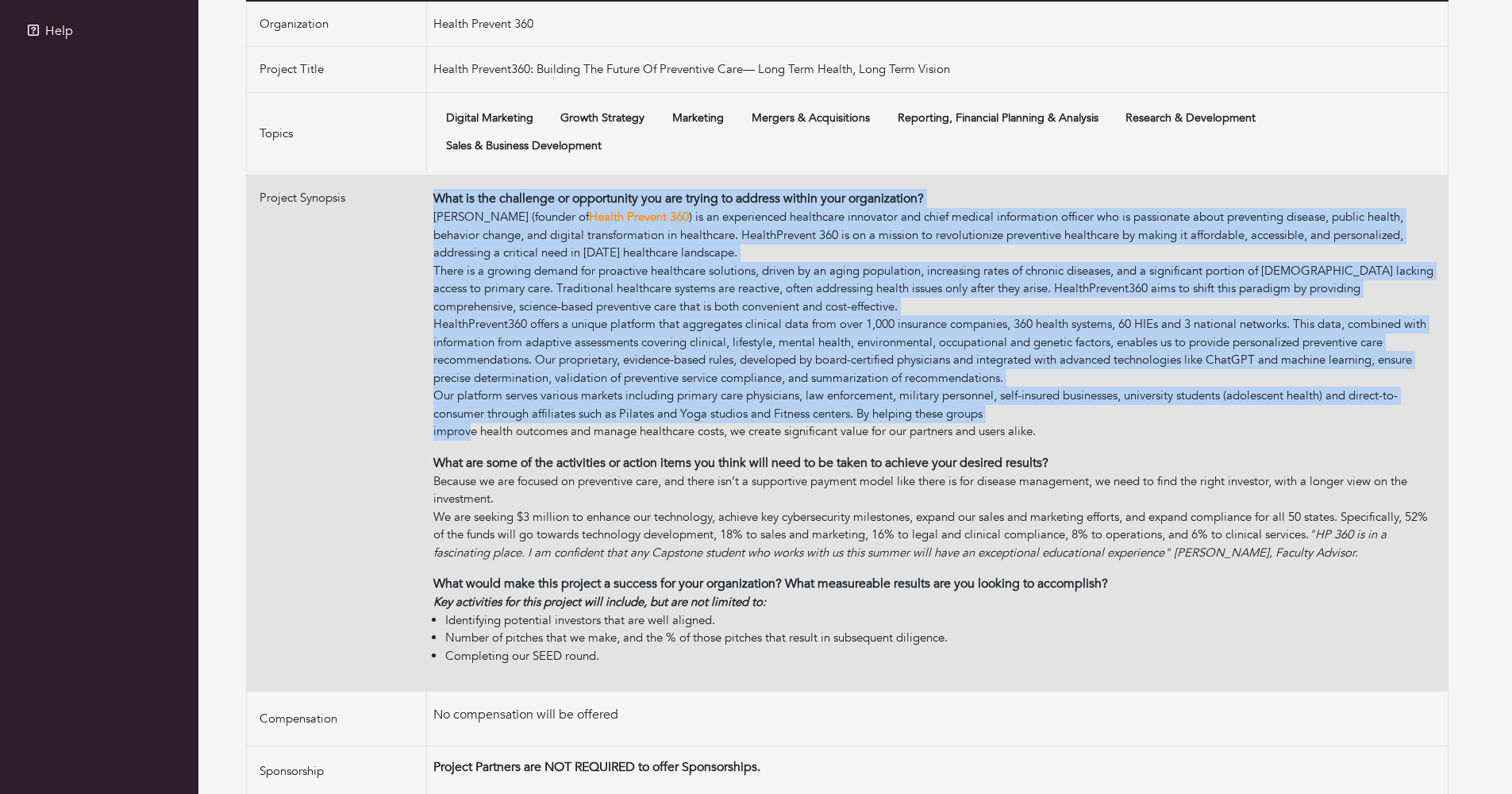
drag, startPoint x: 467, startPoint y: 418, endPoint x: 455, endPoint y: 185, distance: 233.3
click at [455, 185] on td "What is the challenge or opportunity you are trying to address within your orga…" at bounding box center [938, 433] width 1022 height 517
click at [455, 186] on td "What is the challenge or opportunity you are trying to address within your orga…" at bounding box center [938, 433] width 1022 height 517
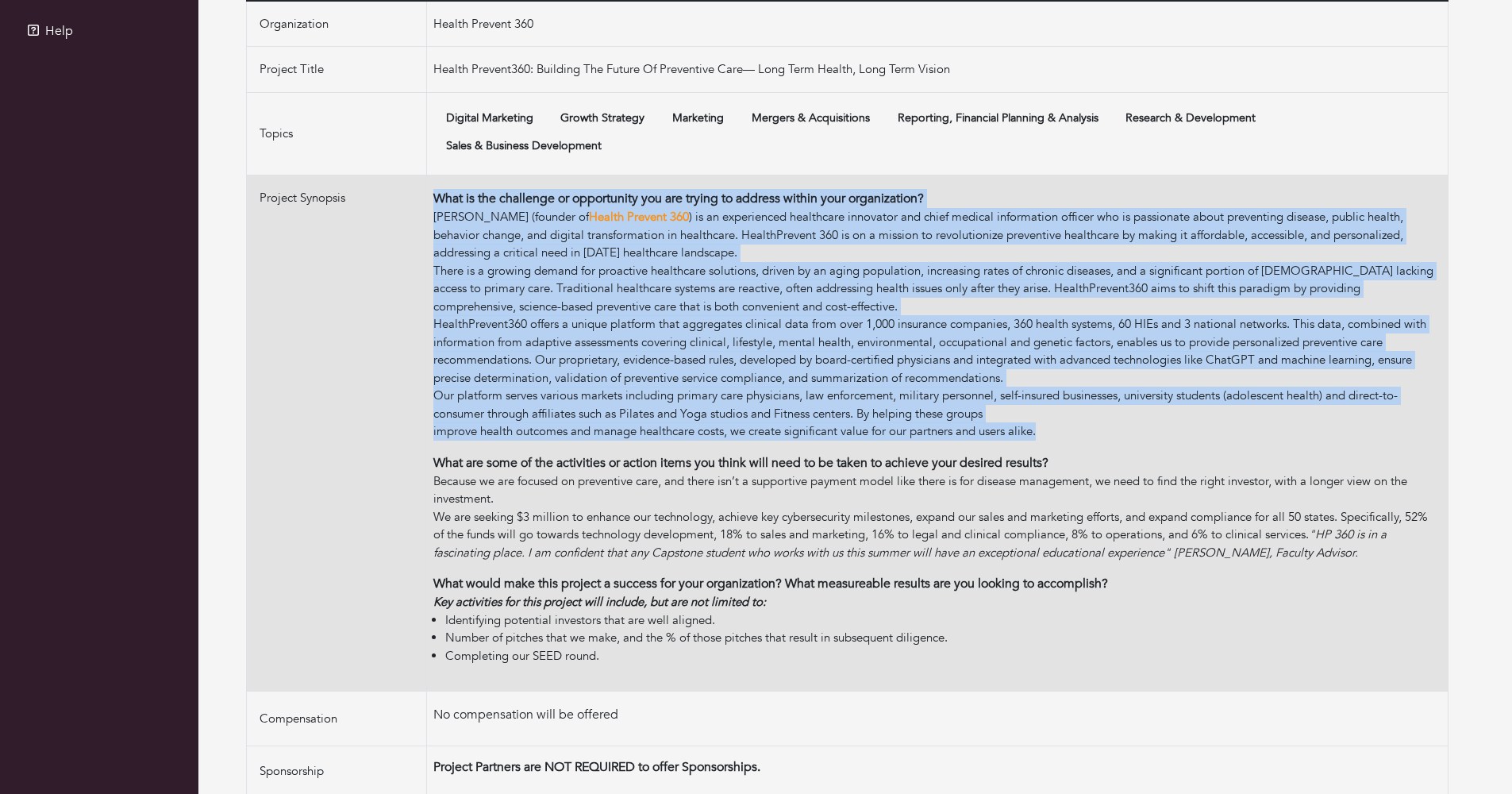
drag, startPoint x: 434, startPoint y: 434, endPoint x: 400, endPoint y: 239, distance: 197.9
click at [400, 239] on tr "Project Synopsis What is the challenge or opportunity you are trying to address…" at bounding box center [847, 433] width 1201 height 517
click at [400, 243] on td "Project Synopsis" at bounding box center [337, 433] width 180 height 517
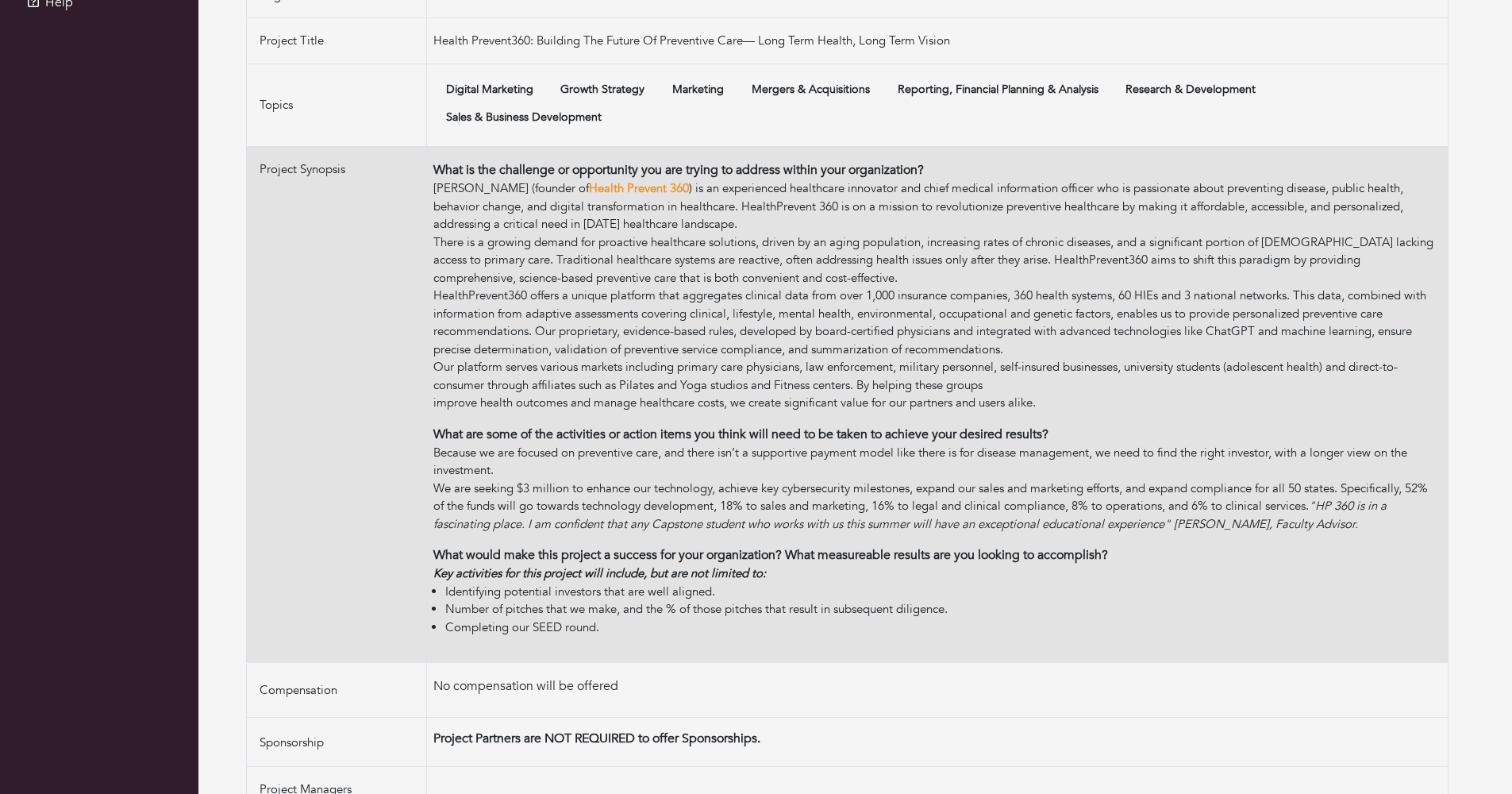
scroll to position [372, 0]
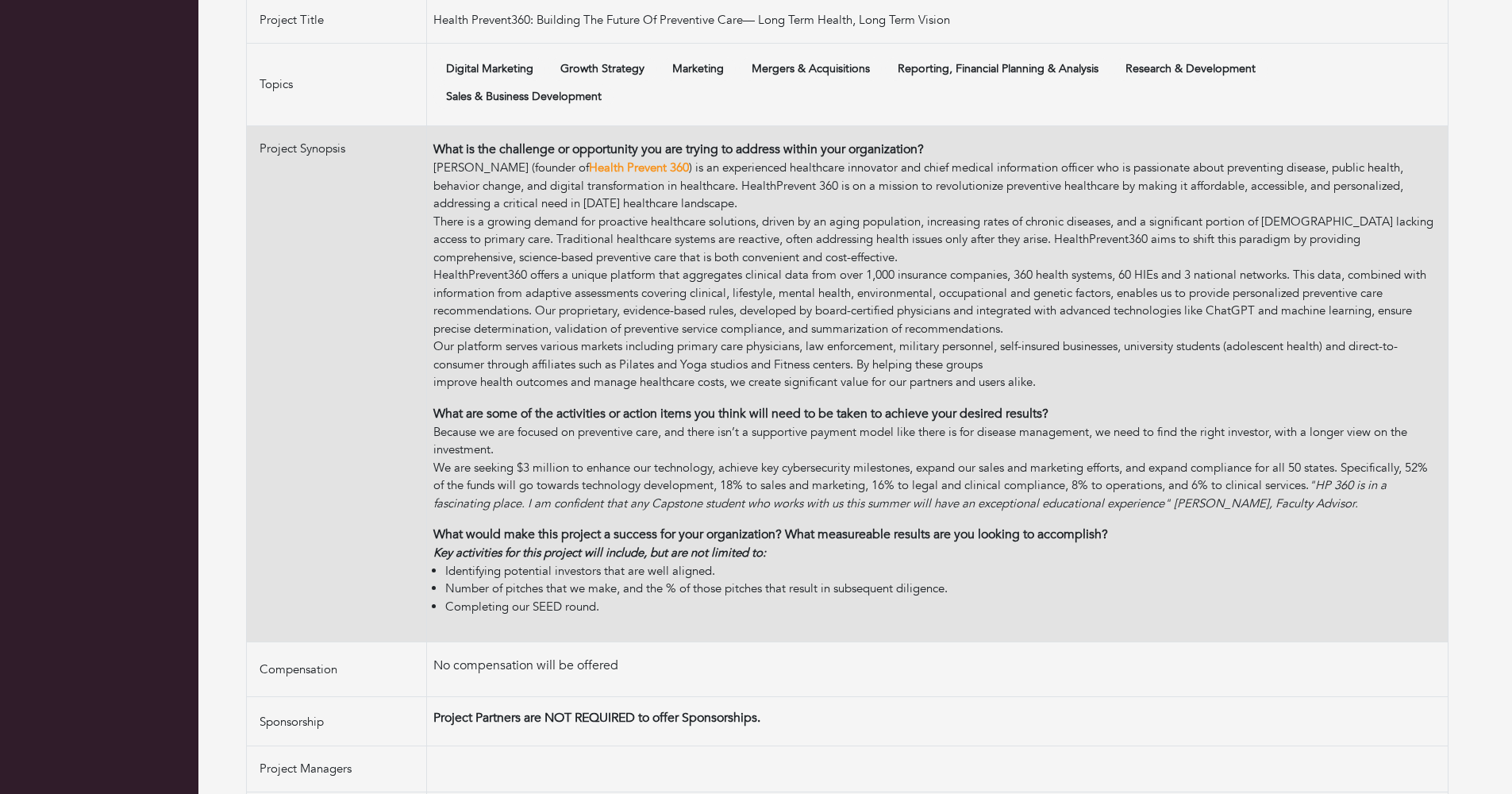
click at [444, 501] on div "We are seeking $3 million to enhance our technology, achieve key cybersecurity …" at bounding box center [938, 486] width 1009 height 54
click at [440, 507] on td "What is the challenge or opportunity you are trying to address within your orga…" at bounding box center [938, 384] width 1022 height 517
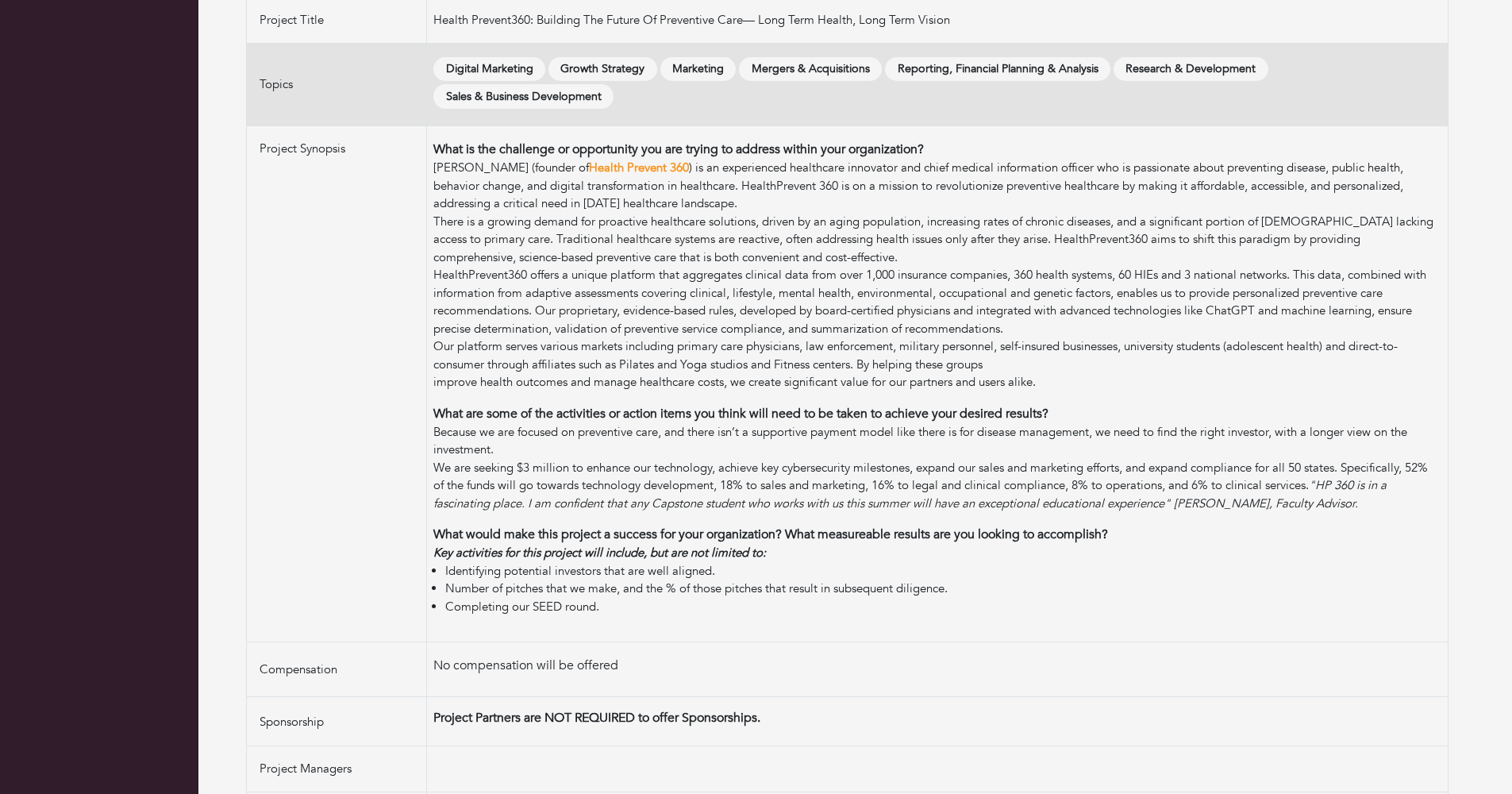
drag, startPoint x: 438, startPoint y: 506, endPoint x: 454, endPoint y: 83, distance: 423.3
click at [454, 83] on tbody "Organization Health Prevent 360 Project Title Health Prevent360: Building The F…" at bounding box center [847, 395] width 1201 height 887
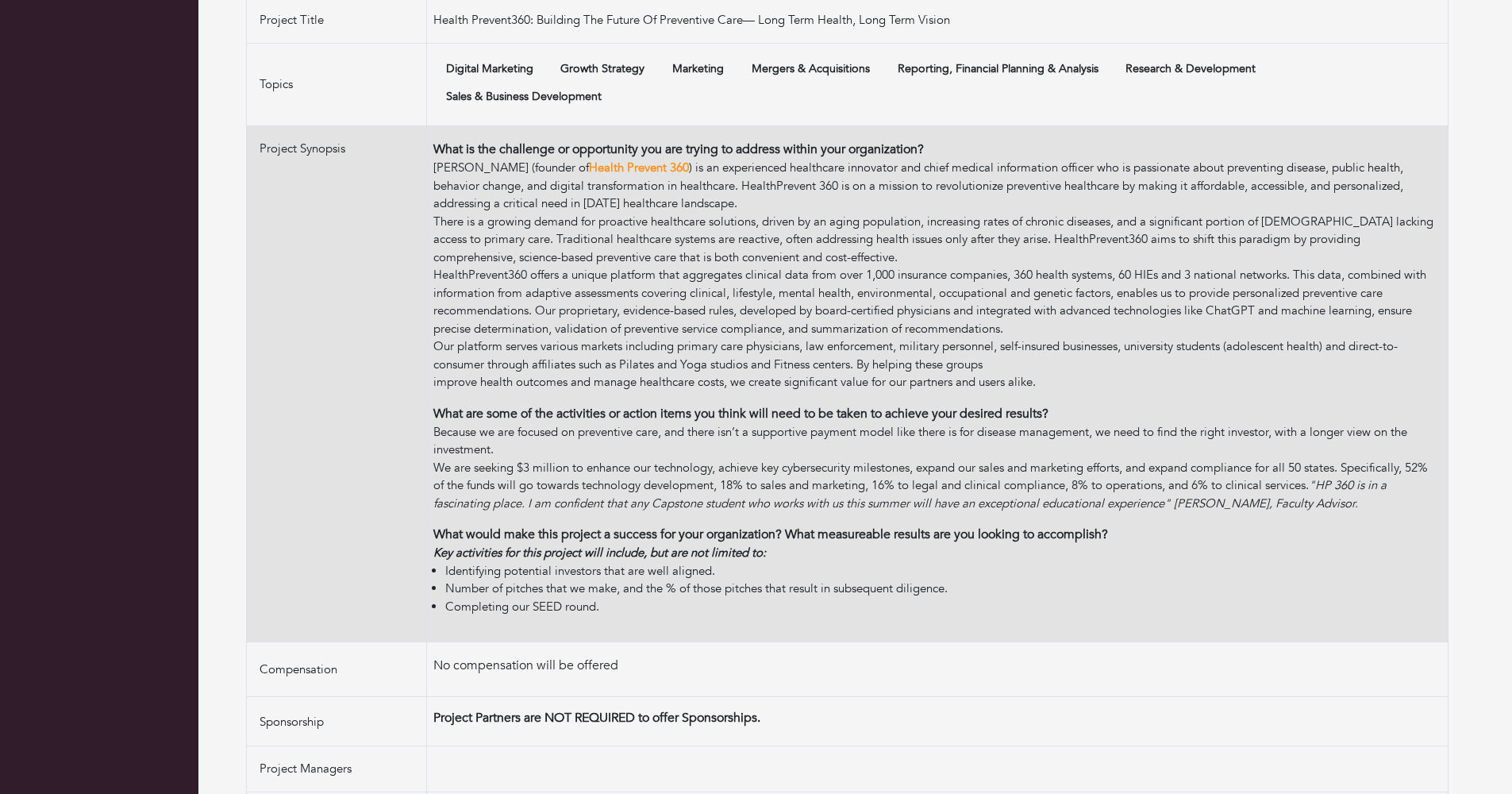
click at [452, 327] on div "HealthPrevent360 offers a unique platform that aggregates clinical data from ov…" at bounding box center [938, 301] width 1009 height 71
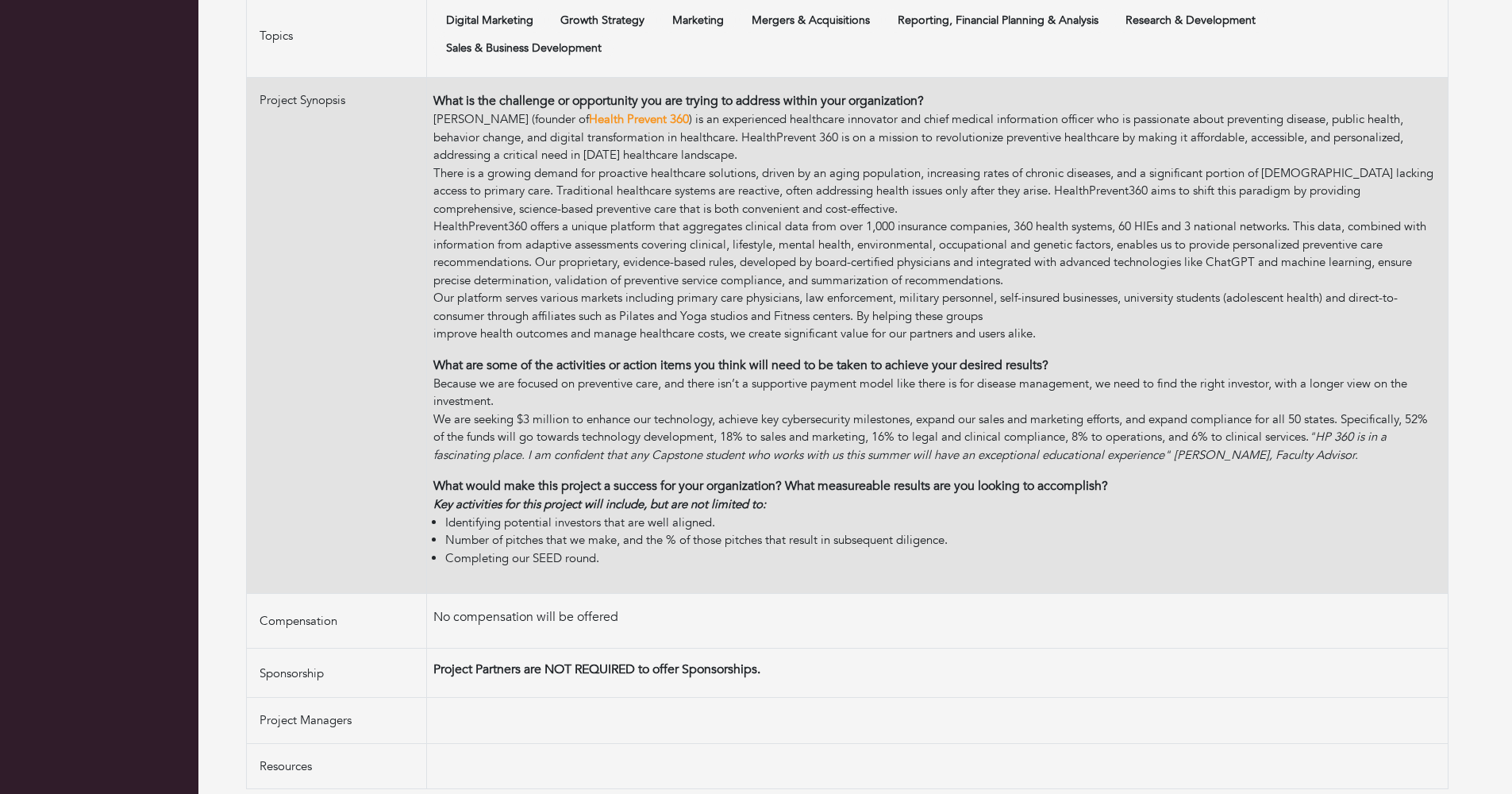
scroll to position [419, 0]
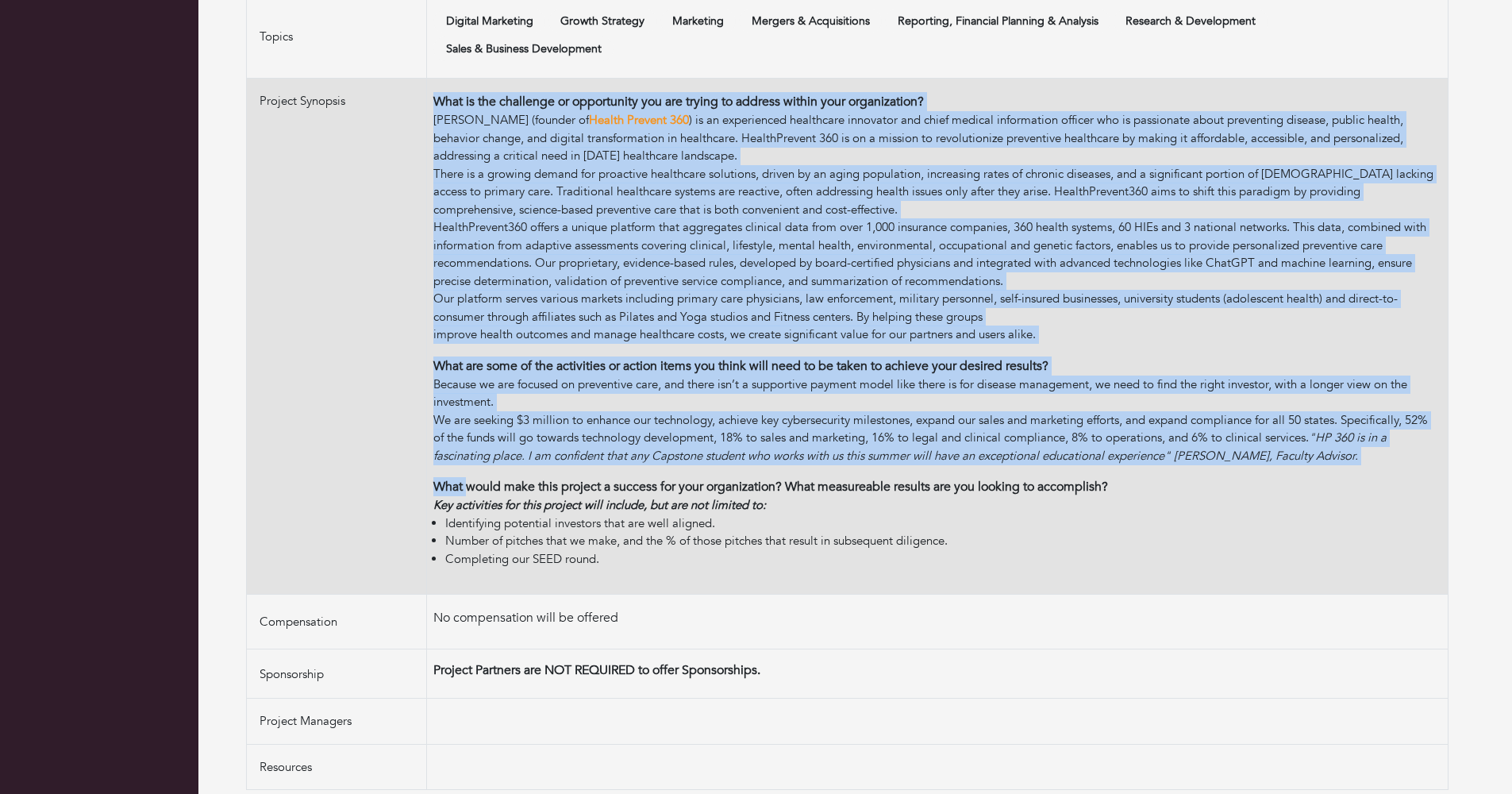
drag, startPoint x: 474, startPoint y: 474, endPoint x: 393, endPoint y: 194, distance: 291.5
click at [393, 194] on tr "Project Synopsis What is the challenge or opportunity you are trying to address…" at bounding box center [847, 337] width 1201 height 517
click at [389, 257] on td "Project Synopsis" at bounding box center [337, 337] width 180 height 517
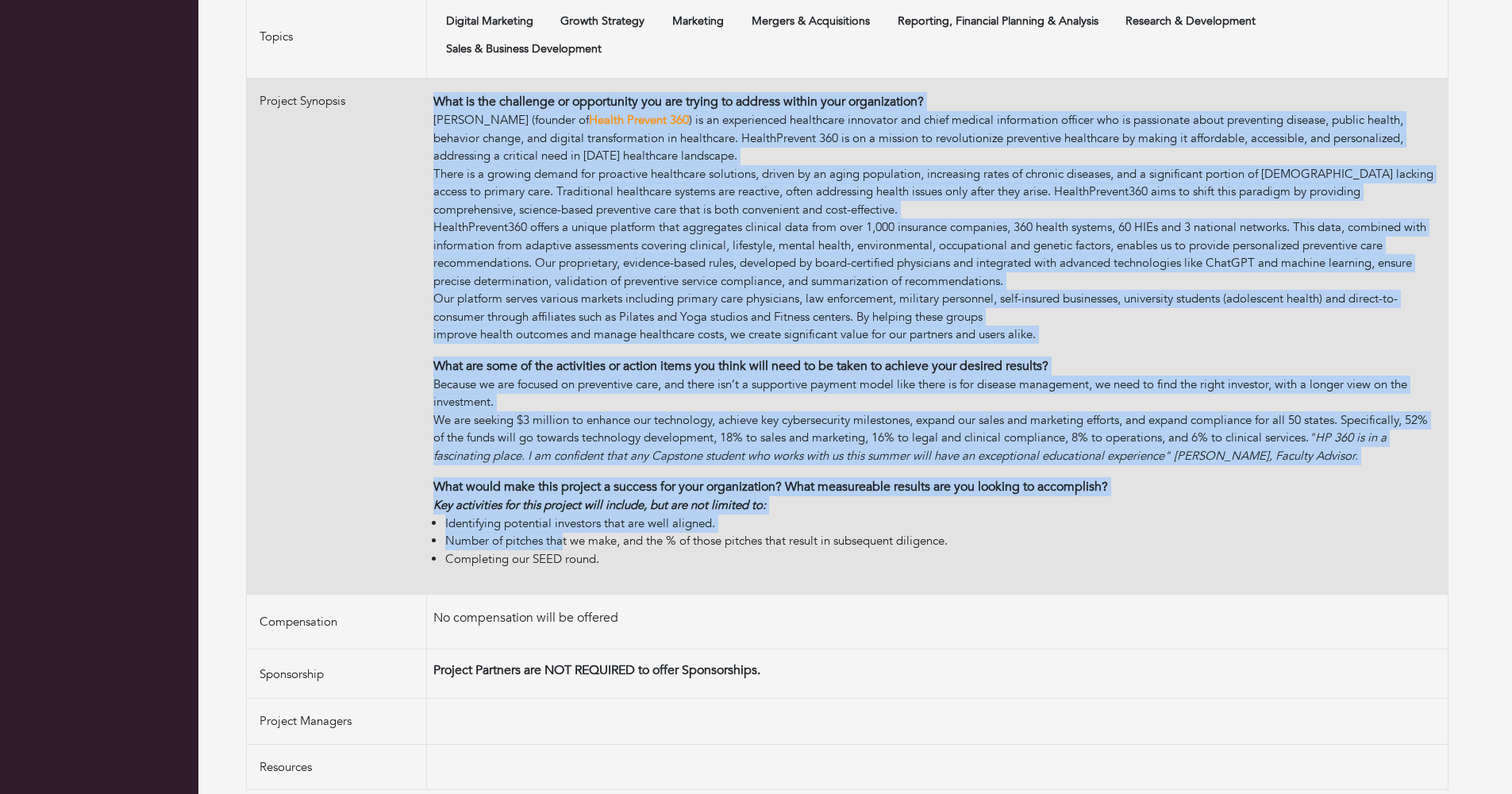
drag, startPoint x: 410, startPoint y: 239, endPoint x: 562, endPoint y: 534, distance: 331.9
click at [562, 534] on tr "Project Synopsis What is the challenge or opportunity you are trying to address…" at bounding box center [847, 337] width 1201 height 517
click at [564, 532] on li "Number of pitches that we make, and the % of those pitches that result in subse…" at bounding box center [943, 542] width 997 height 19
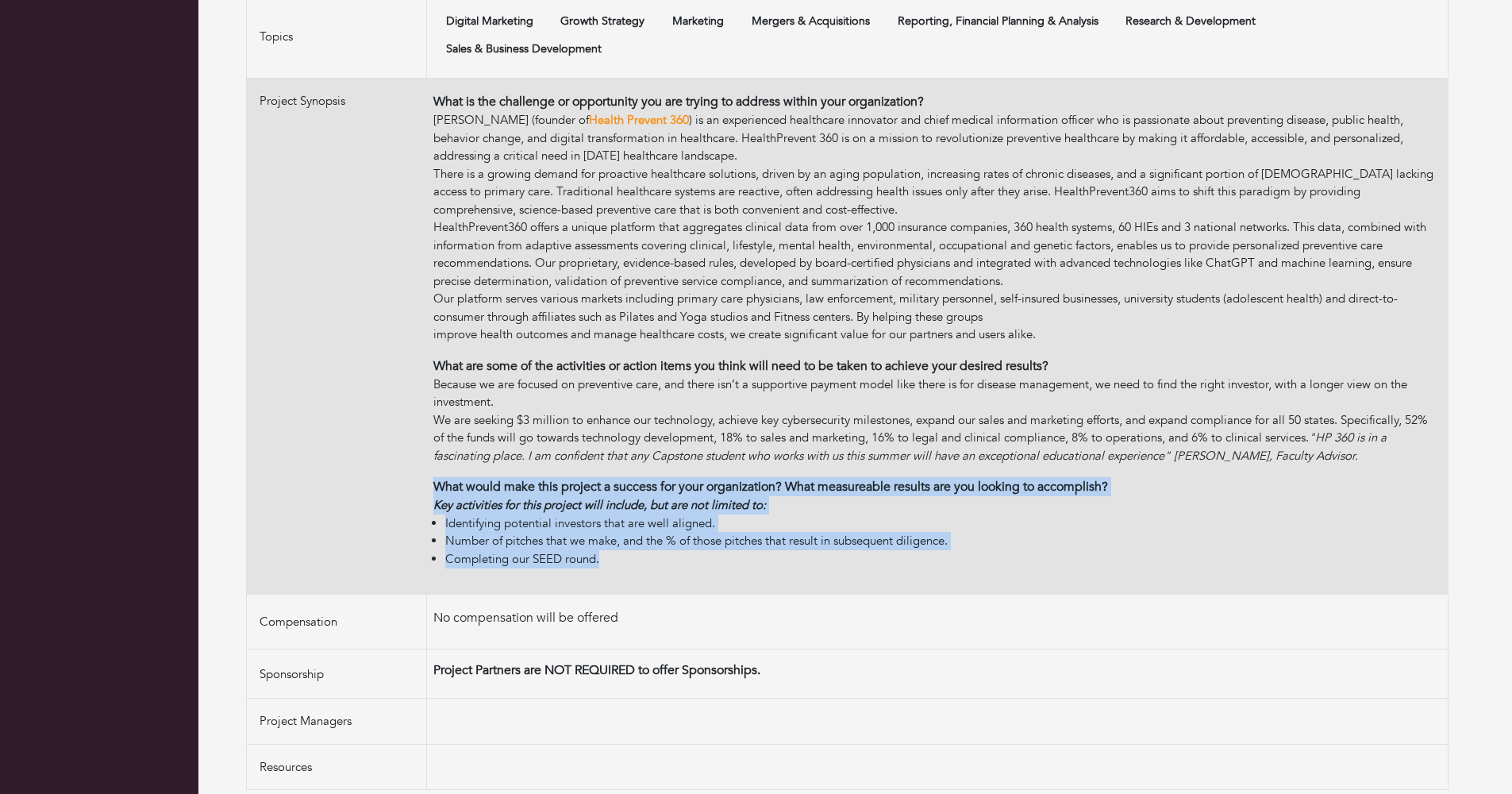
drag, startPoint x: 606, startPoint y: 555, endPoint x: 429, endPoint y: 483, distance: 191.1
click at [429, 483] on td "What is the challenge or opportunity you are trying to address within your orga…" at bounding box center [938, 337] width 1022 height 517
drag, startPoint x: 429, startPoint y: 476, endPoint x: 439, endPoint y: 574, distance: 98.5
click at [439, 574] on td "What is the challenge or opportunity you are trying to address within your orga…" at bounding box center [938, 337] width 1022 height 517
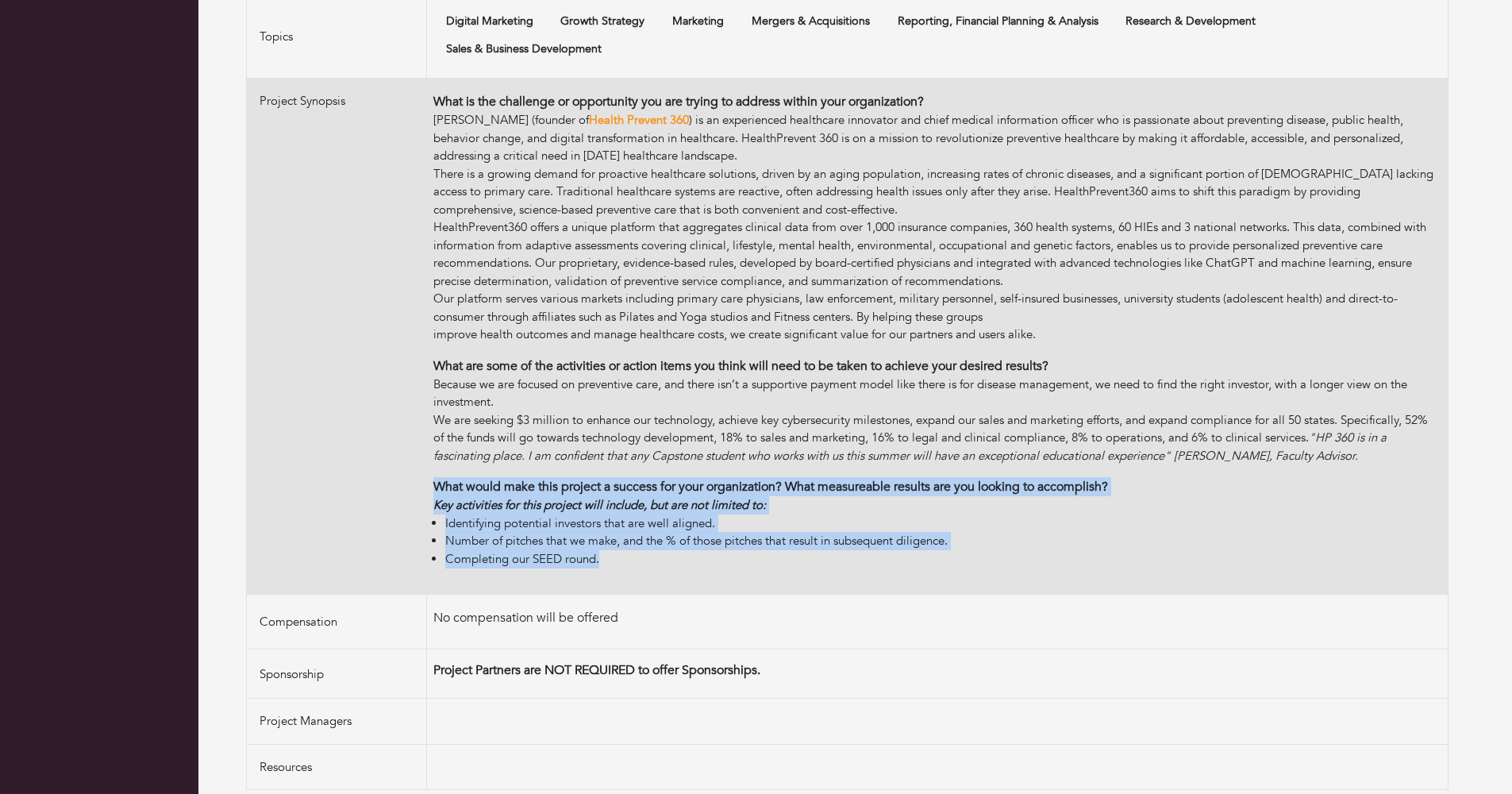
click at [439, 574] on td "What is the challenge or opportunity you are trying to address within your orga…" at bounding box center [938, 337] width 1022 height 517
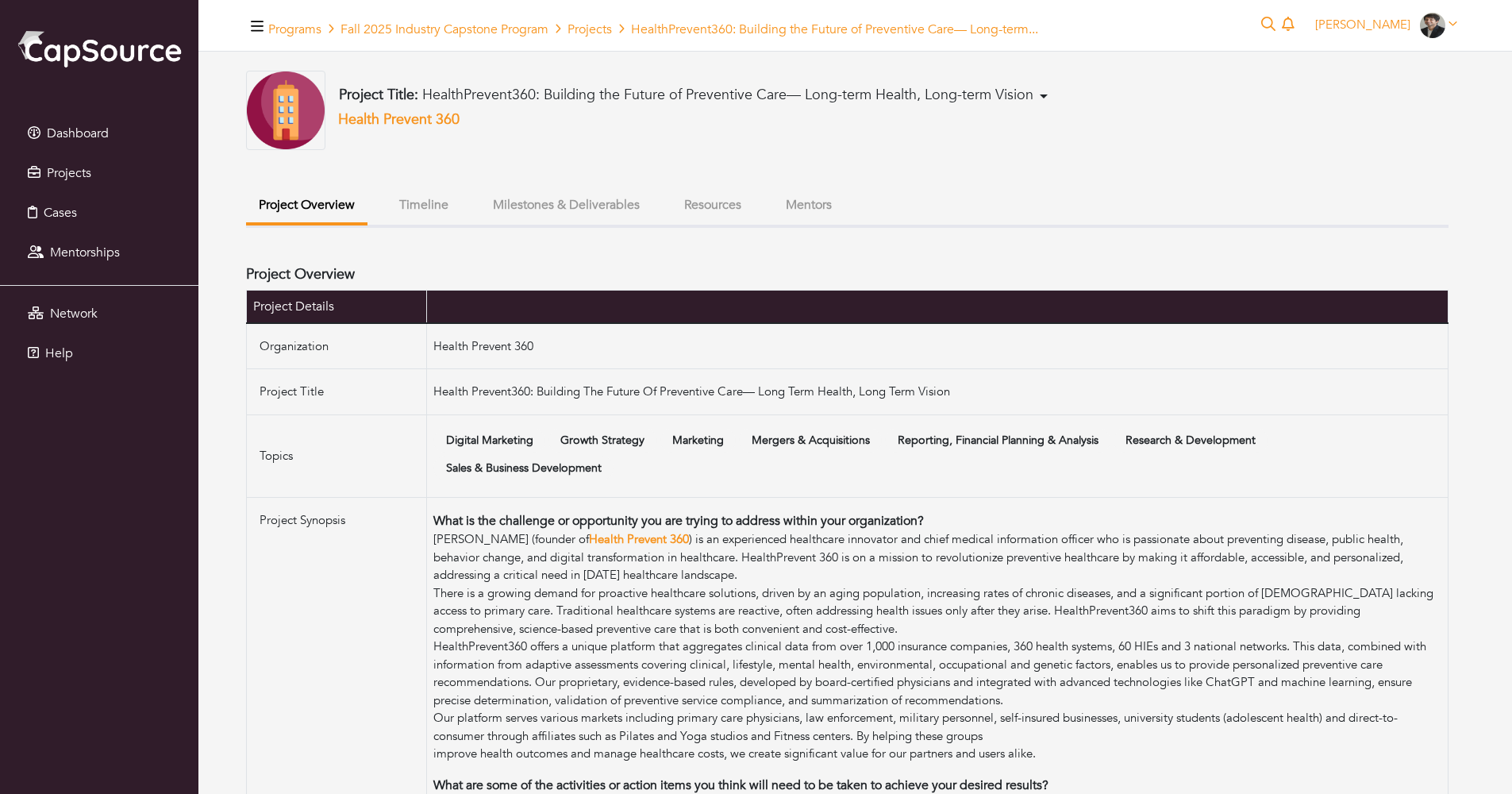
scroll to position [0, 0]
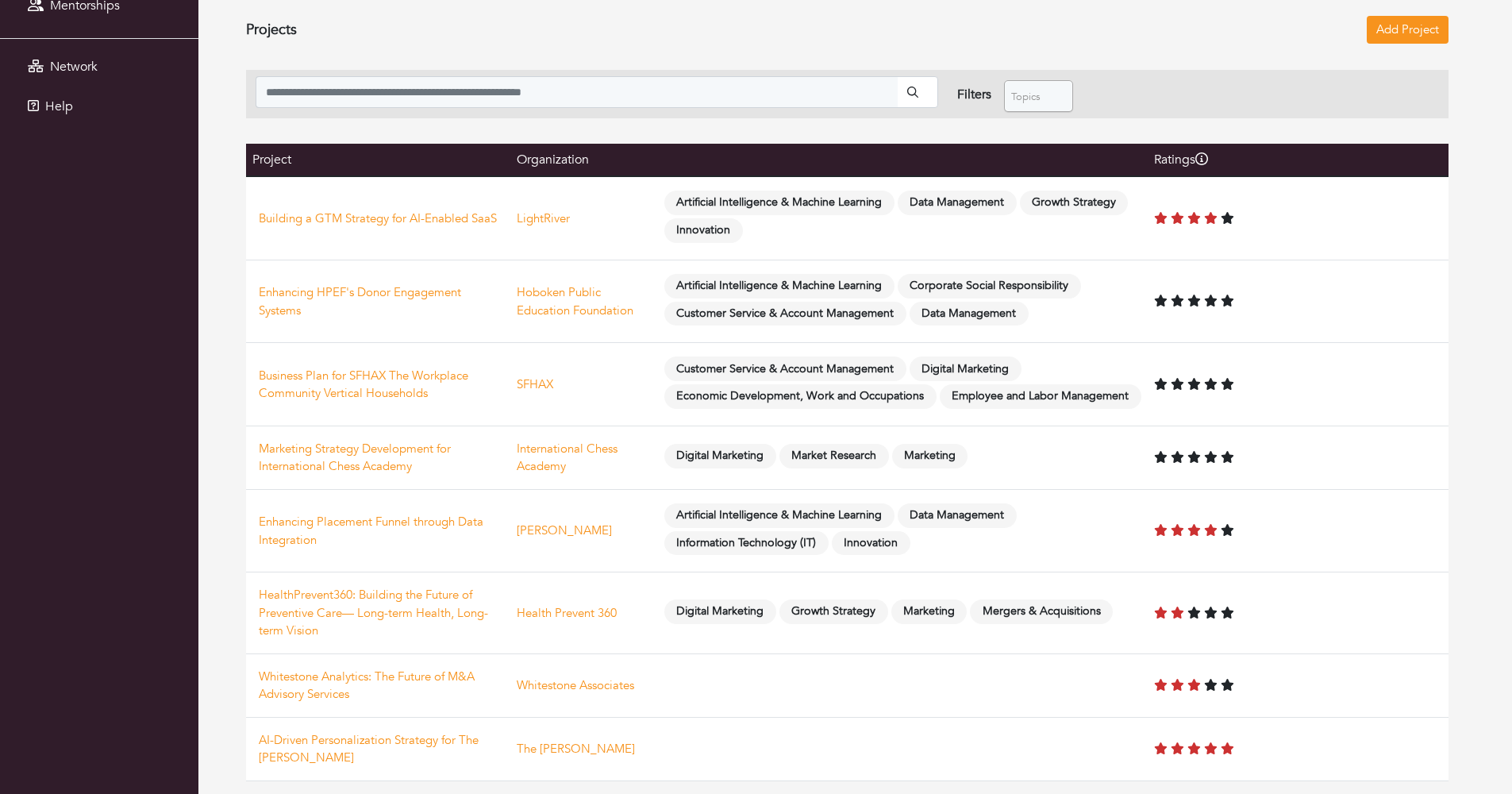
scroll to position [271, 0]
click at [347, 750] on td "AI-Driven Personalization Strategy for The [PERSON_NAME]" at bounding box center [377, 749] width 264 height 64
click at [350, 745] on link "AI-Driven Personalization Strategy for The [PERSON_NAME]" at bounding box center [368, 749] width 220 height 34
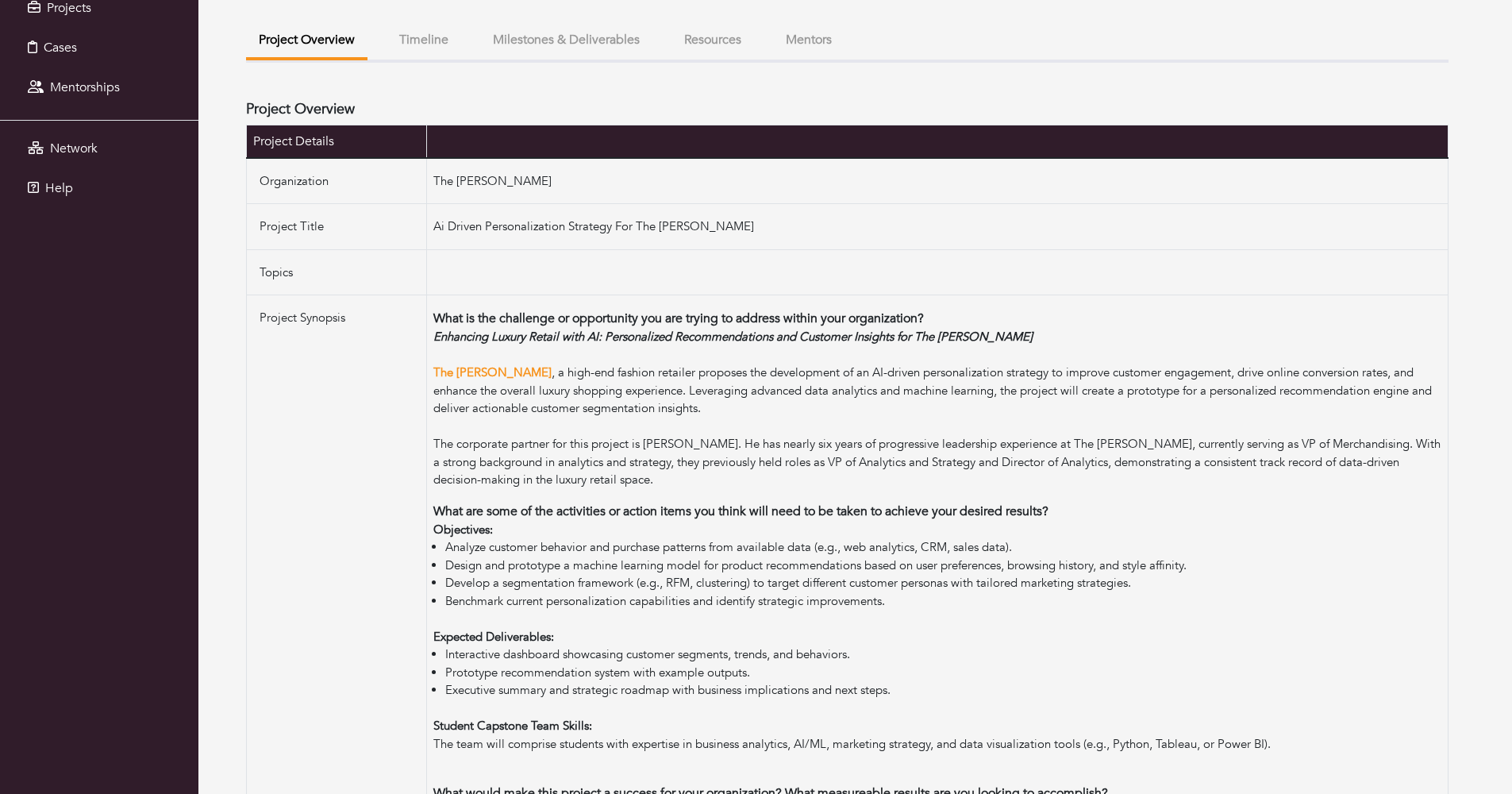
scroll to position [161, 0]
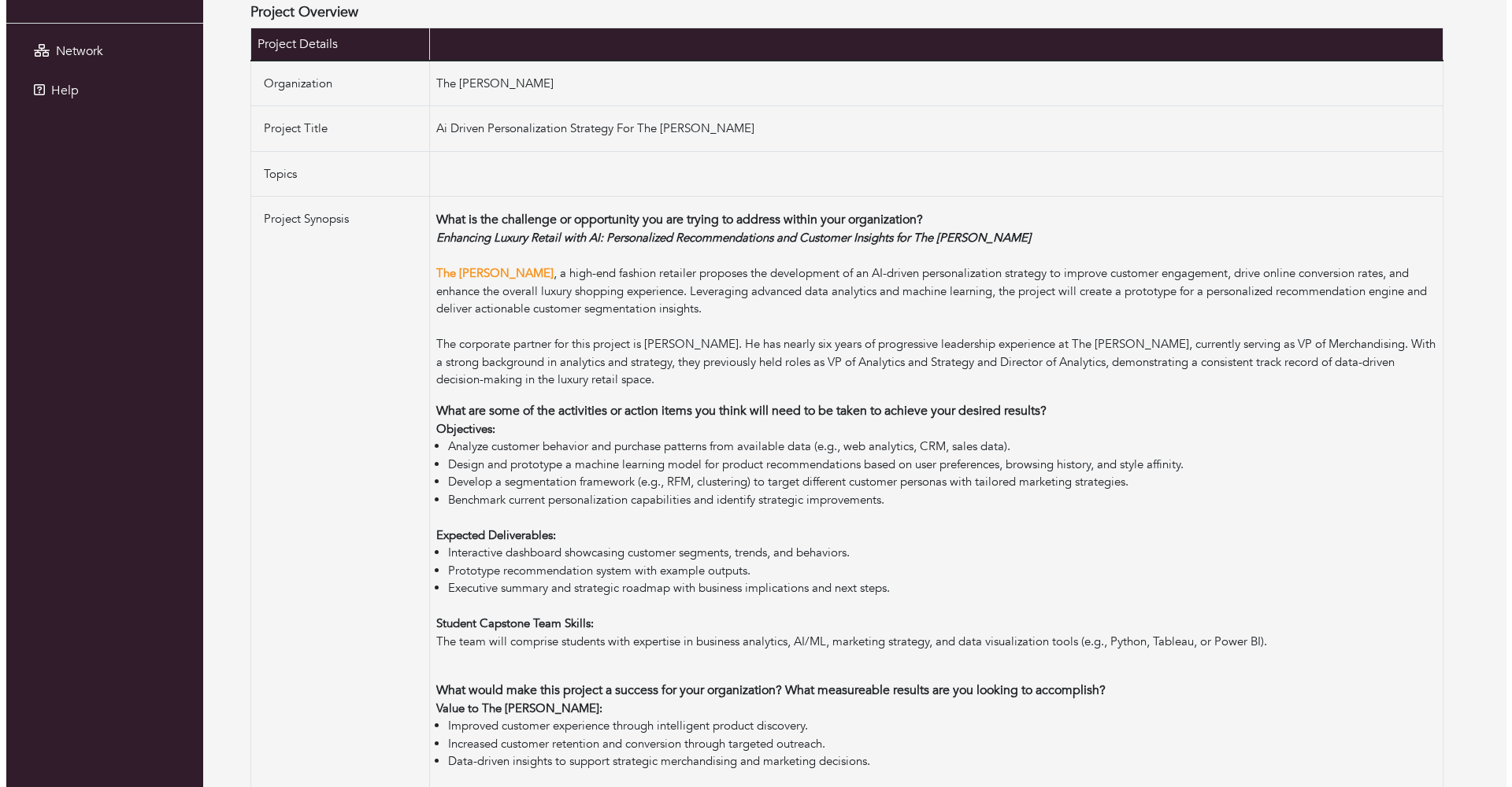
scroll to position [268, 0]
